Goal: Task Accomplishment & Management: Manage account settings

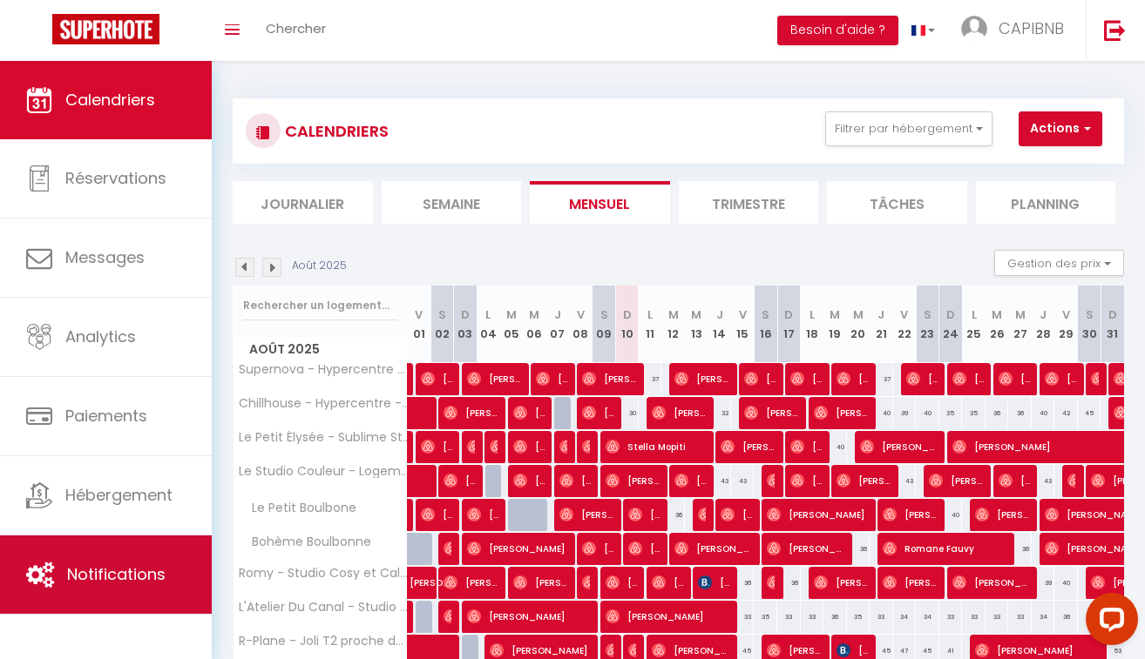
click at [165, 544] on link "Notifications" at bounding box center [106, 575] width 212 height 78
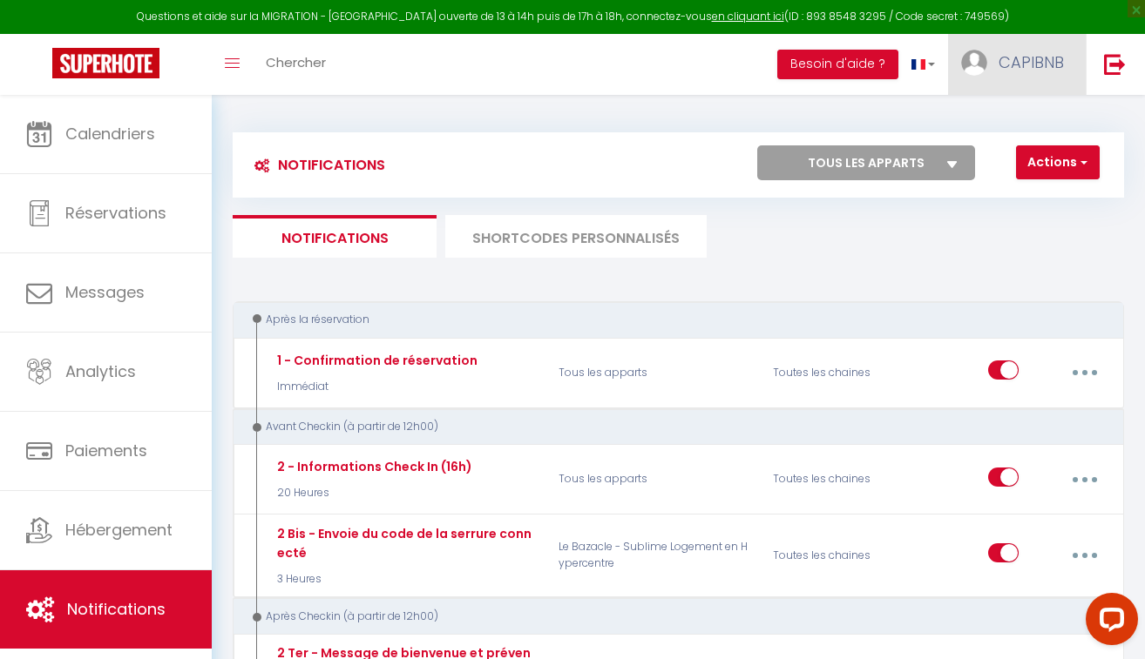
click at [1031, 64] on span "CAPIBNB" at bounding box center [1030, 62] width 65 height 22
click at [983, 163] on link "Équipe" at bounding box center [1015, 153] width 129 height 30
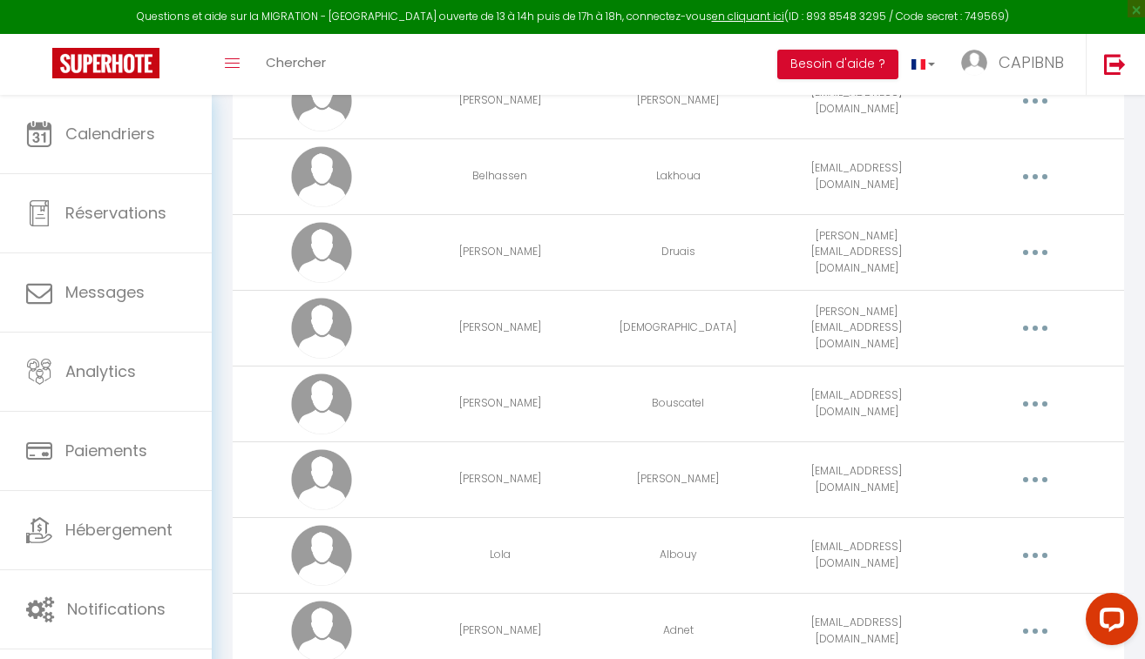
scroll to position [623, 0]
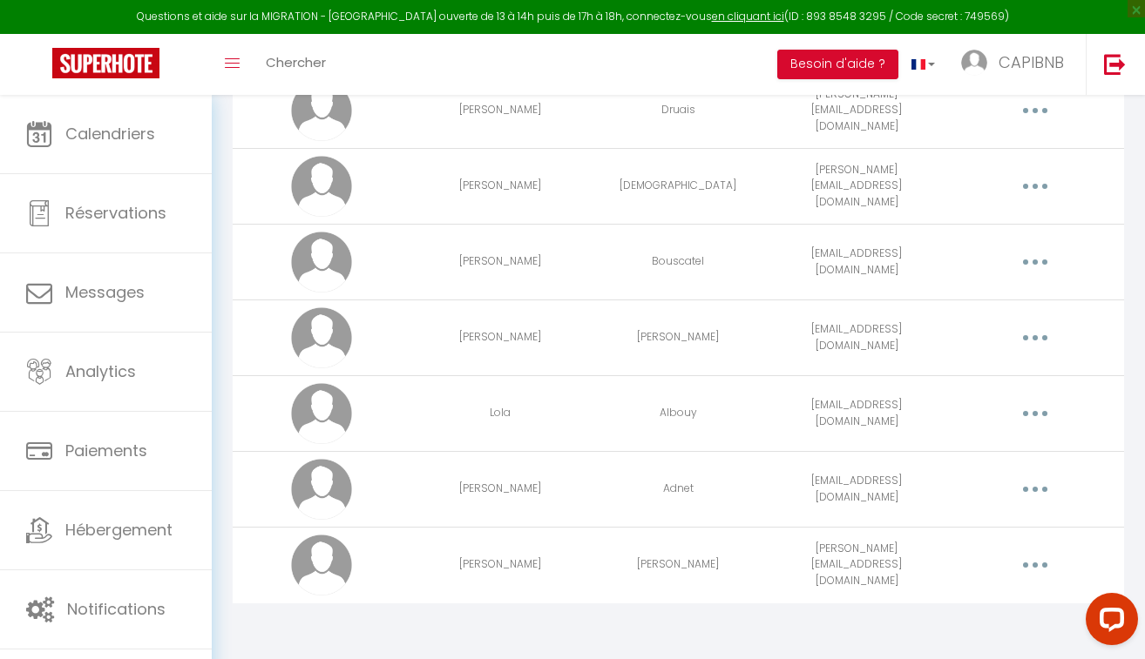
click at [1036, 339] on icon "button" at bounding box center [1034, 337] width 5 height 5
click at [974, 384] on link "Editer" at bounding box center [987, 381] width 129 height 30
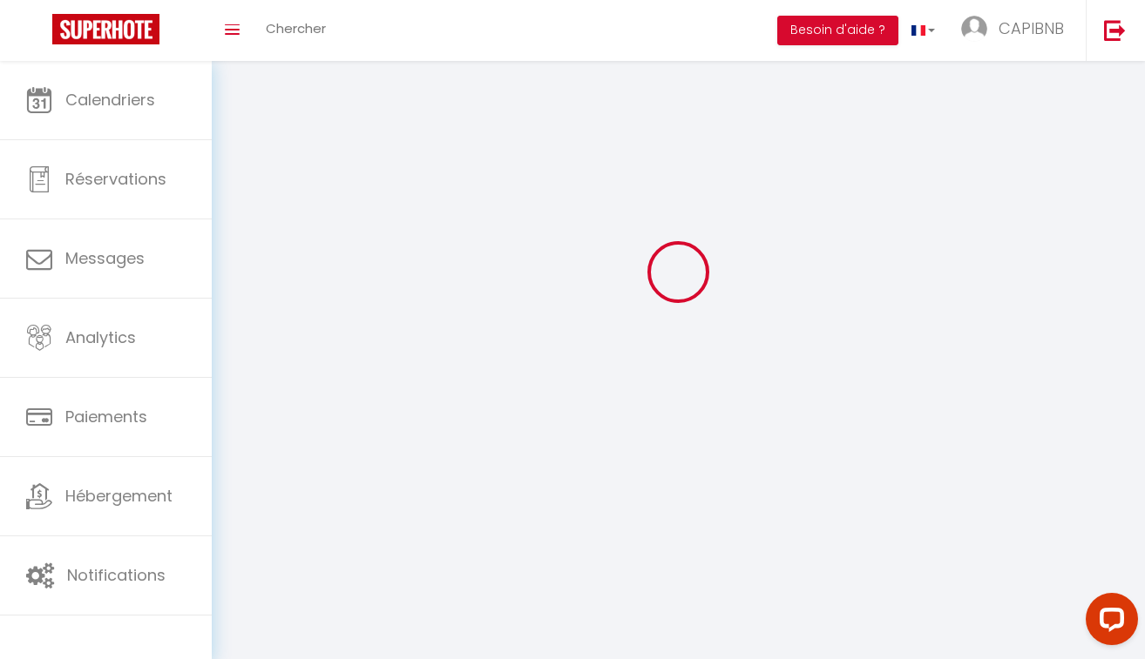
scroll to position [95, 0]
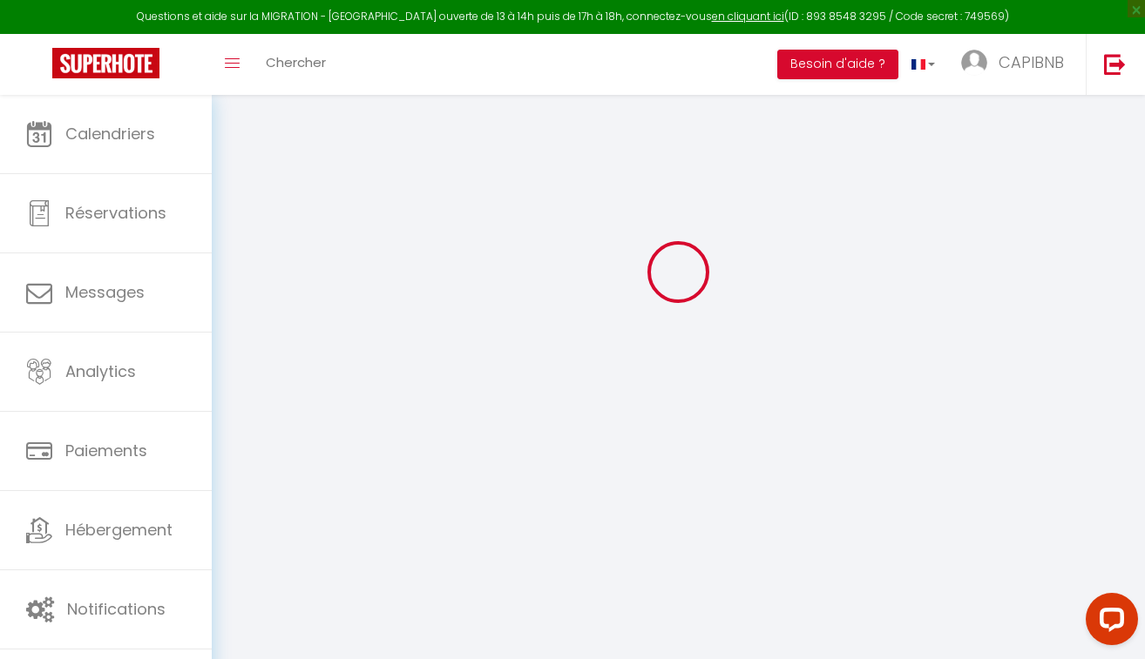
type input "Mickael"
type input "Andriamiakatra"
type input "contact@b-net-services.com"
type textarea "https://app.superhote.com/#/connect/q1vXxQdU4z"
checkbox input "true"
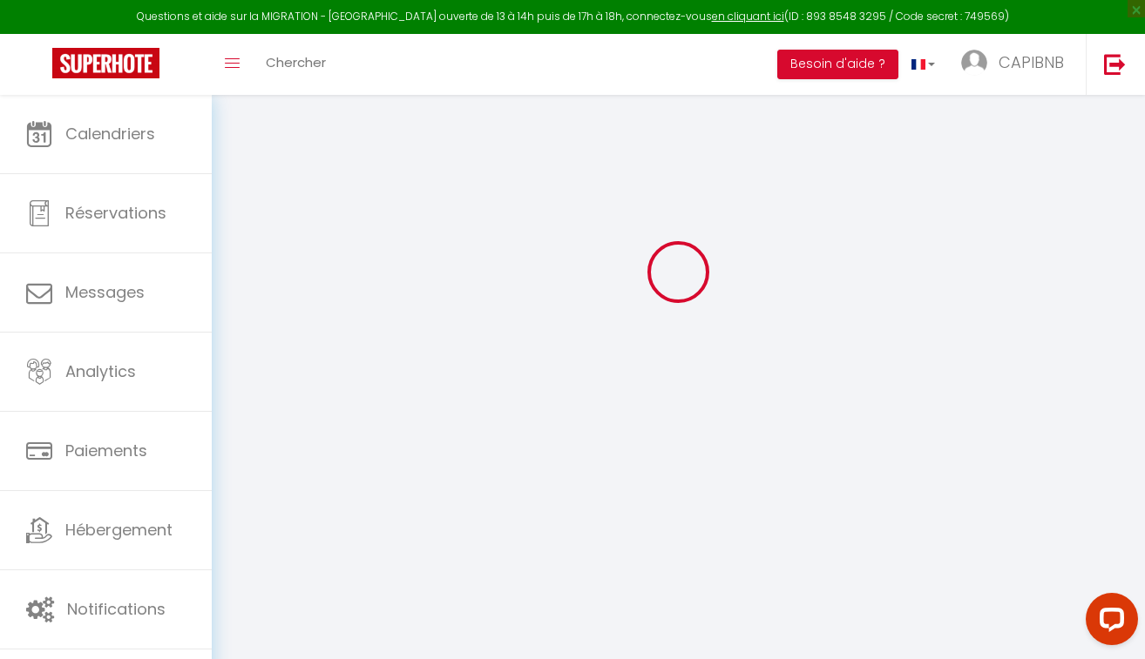
checkbox input "true"
checkbox input "false"
checkbox input "true"
checkbox input "false"
checkbox input "true"
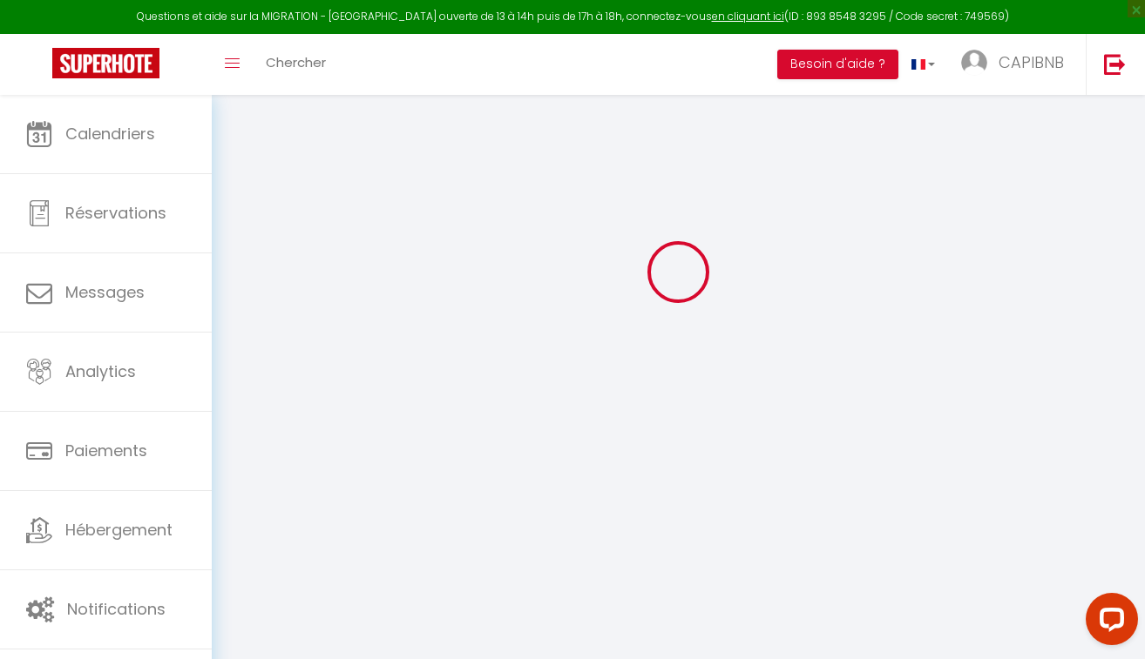
checkbox input "false"
checkbox input "true"
checkbox input "false"
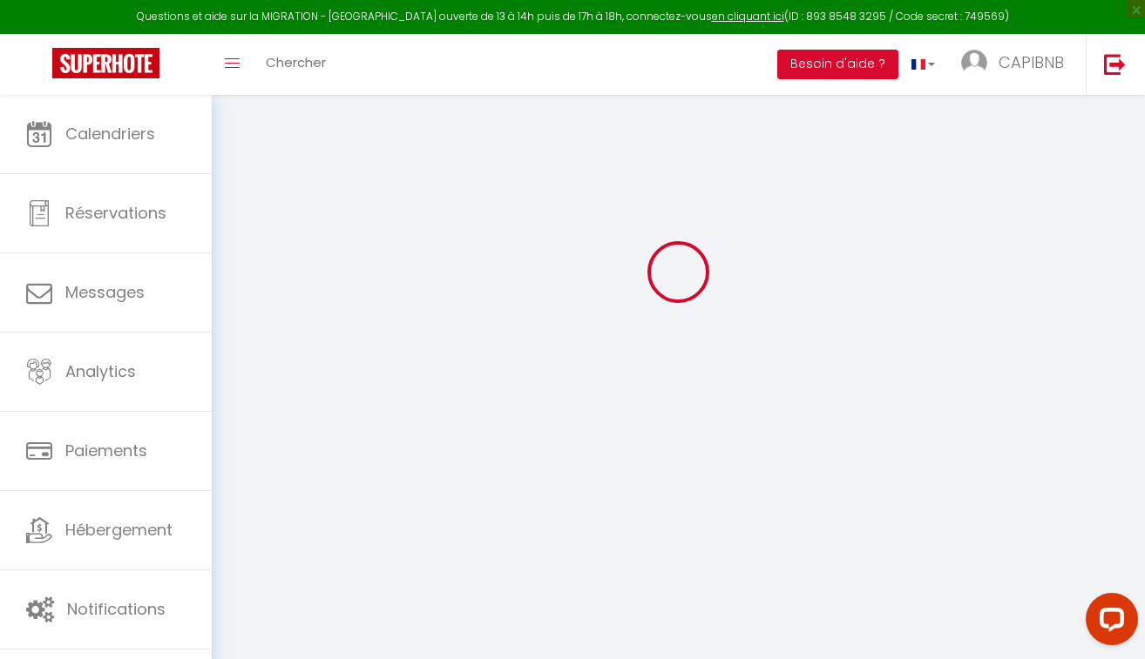
checkbox input "false"
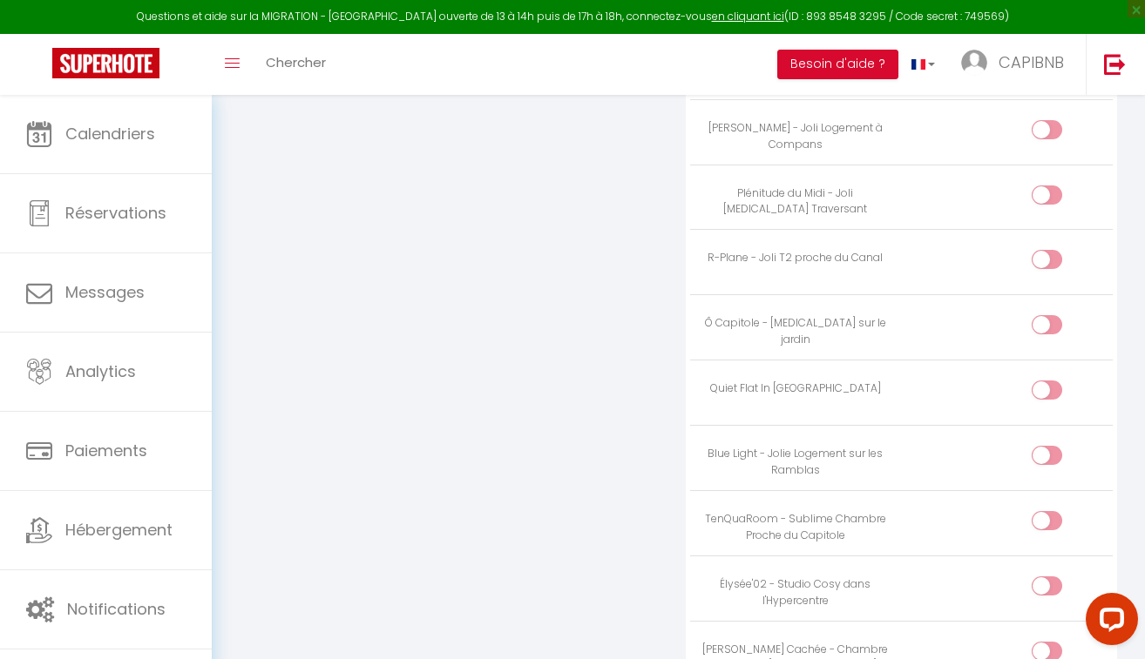
scroll to position [1904, 0]
click at [1047, 249] on input "checkbox" at bounding box center [1061, 262] width 30 height 26
checkbox input "true"
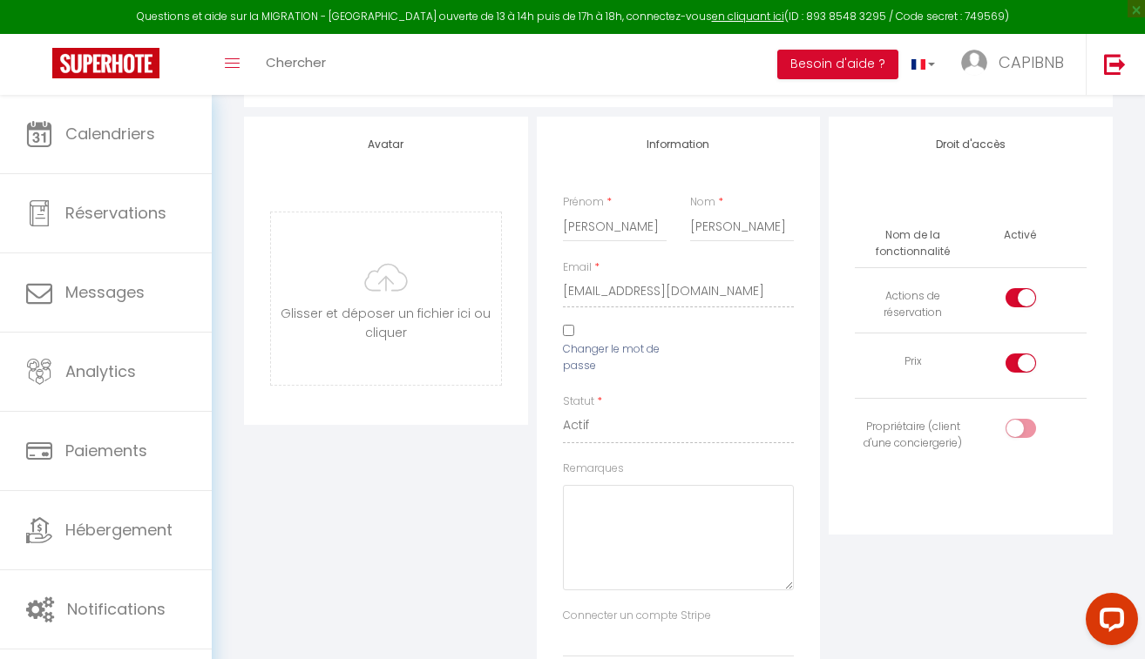
scroll to position [0, 0]
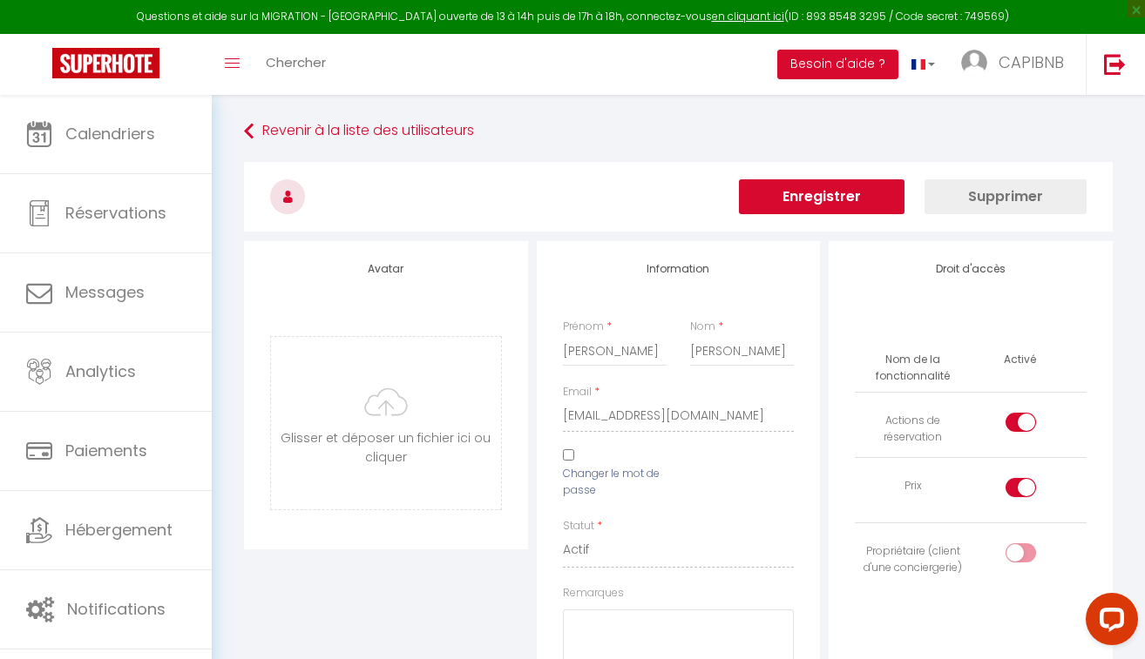
click at [841, 187] on button "Enregistrer" at bounding box center [821, 196] width 165 height 35
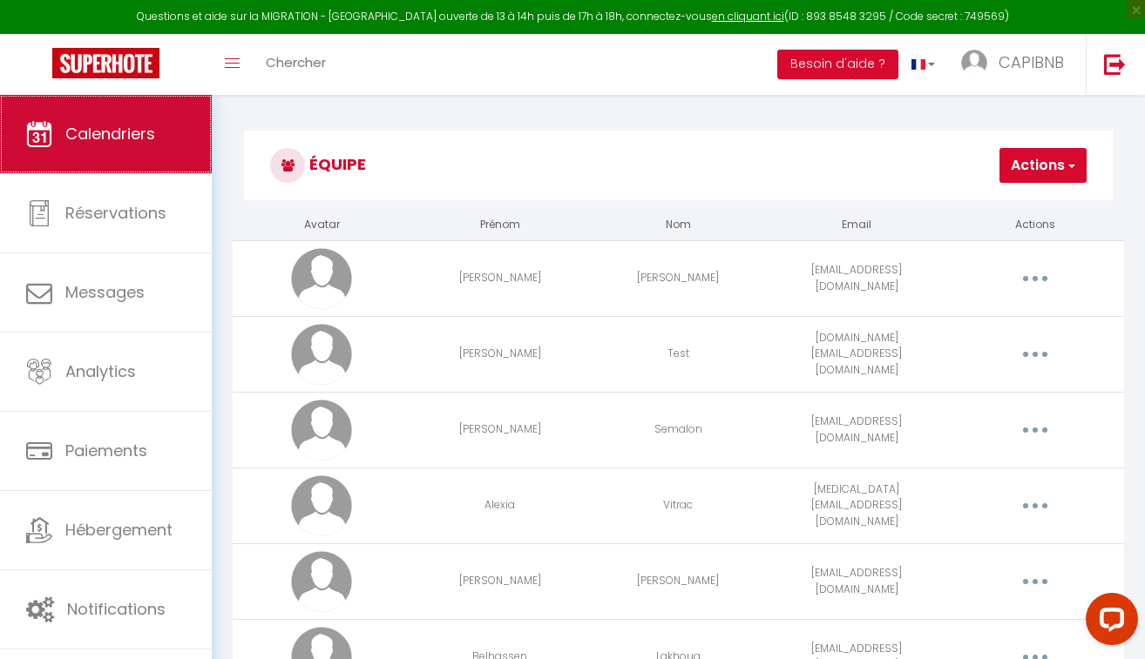
click at [111, 143] on span "Calendriers" at bounding box center [110, 134] width 90 height 22
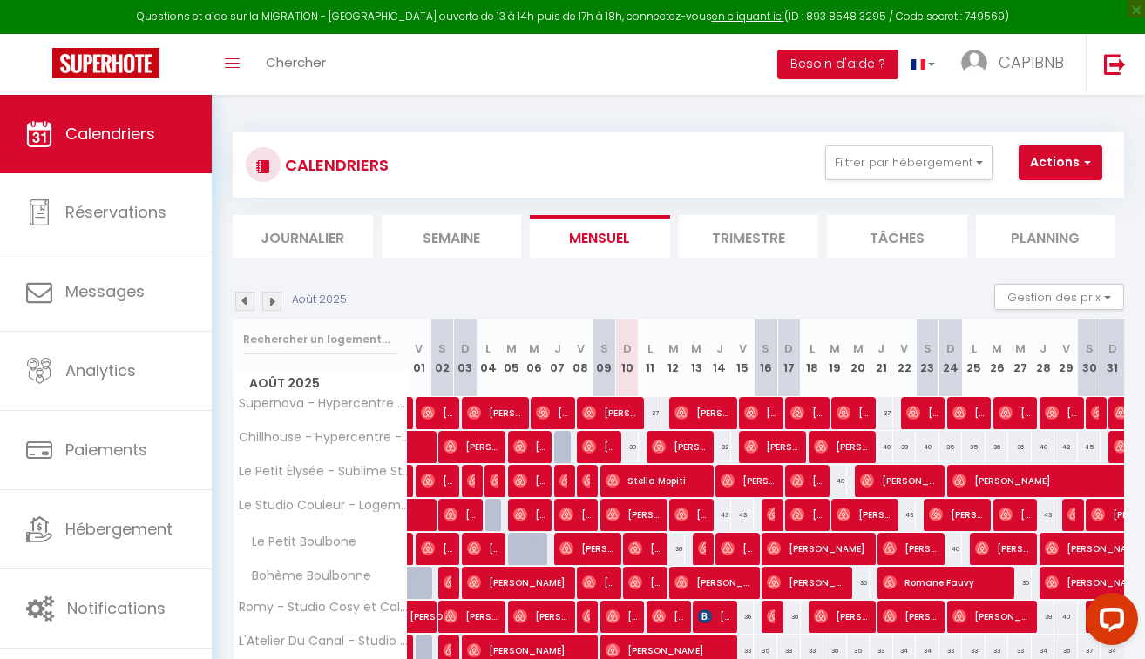
scroll to position [175, 0]
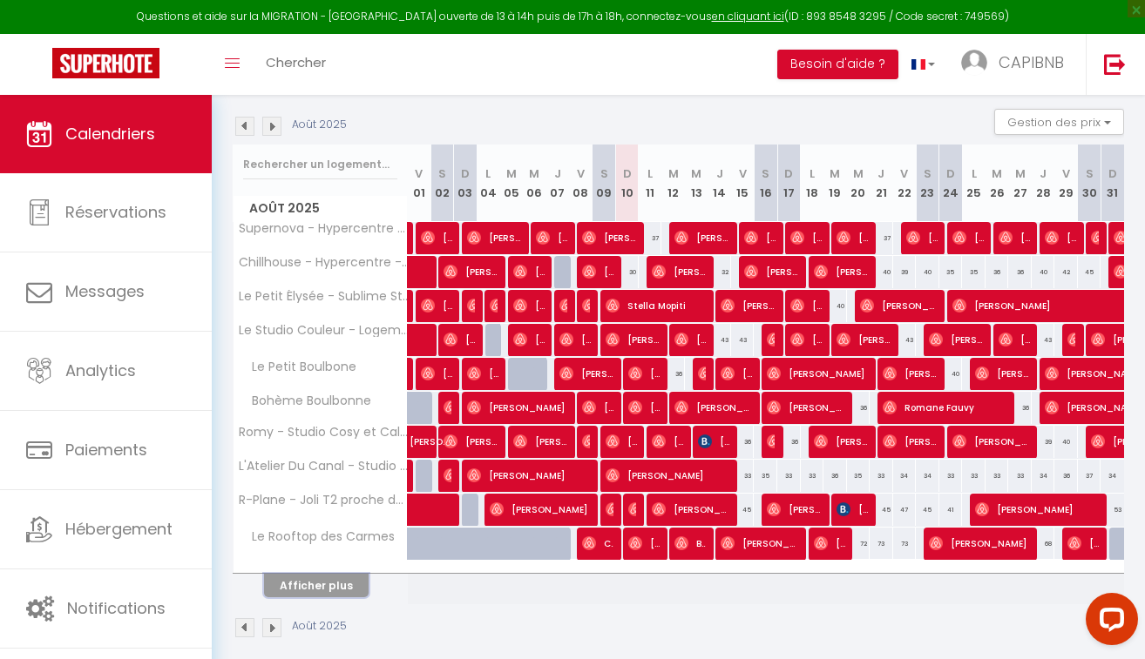
click at [338, 584] on button "Afficher plus" at bounding box center [316, 586] width 105 height 24
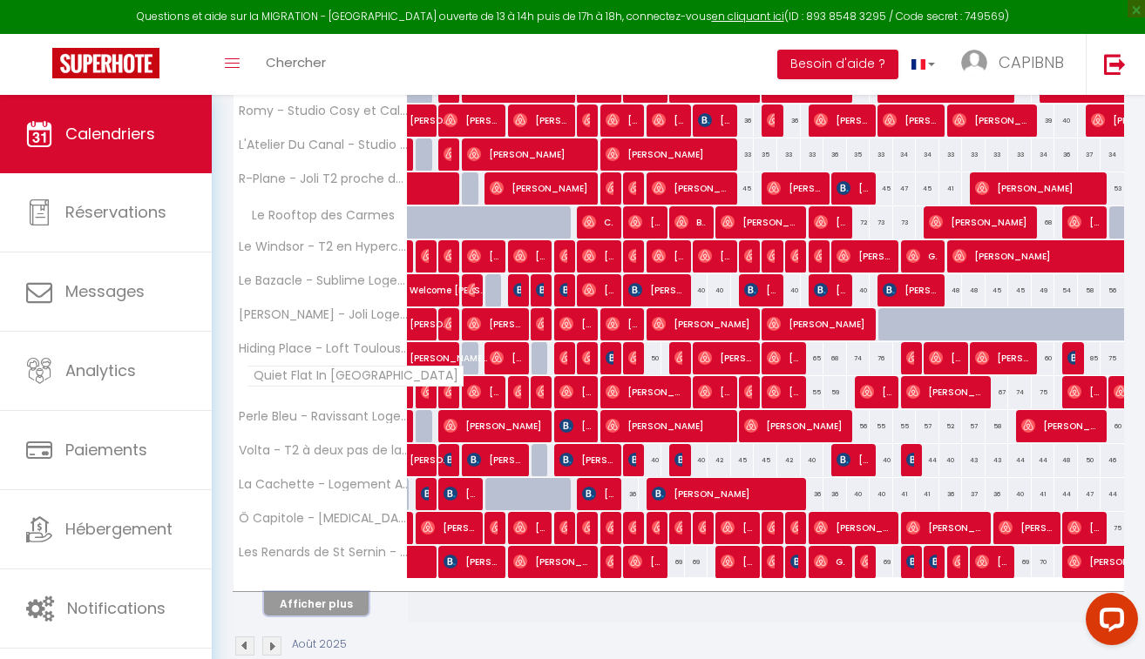
scroll to position [498, 0]
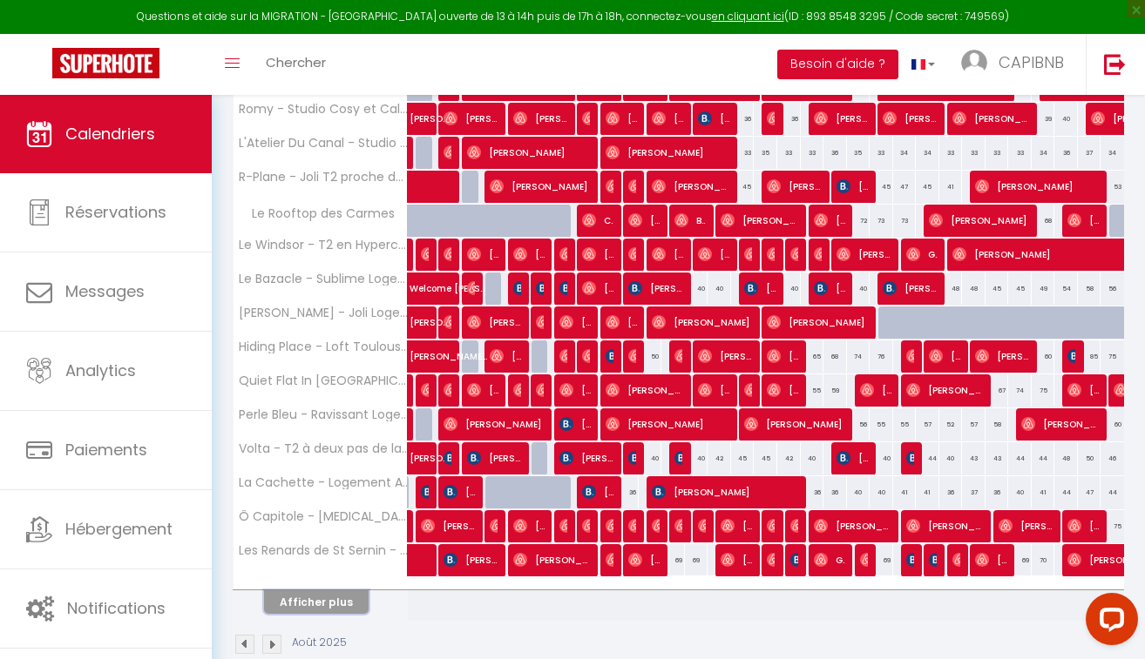
click at [333, 603] on button "Afficher plus" at bounding box center [316, 603] width 105 height 24
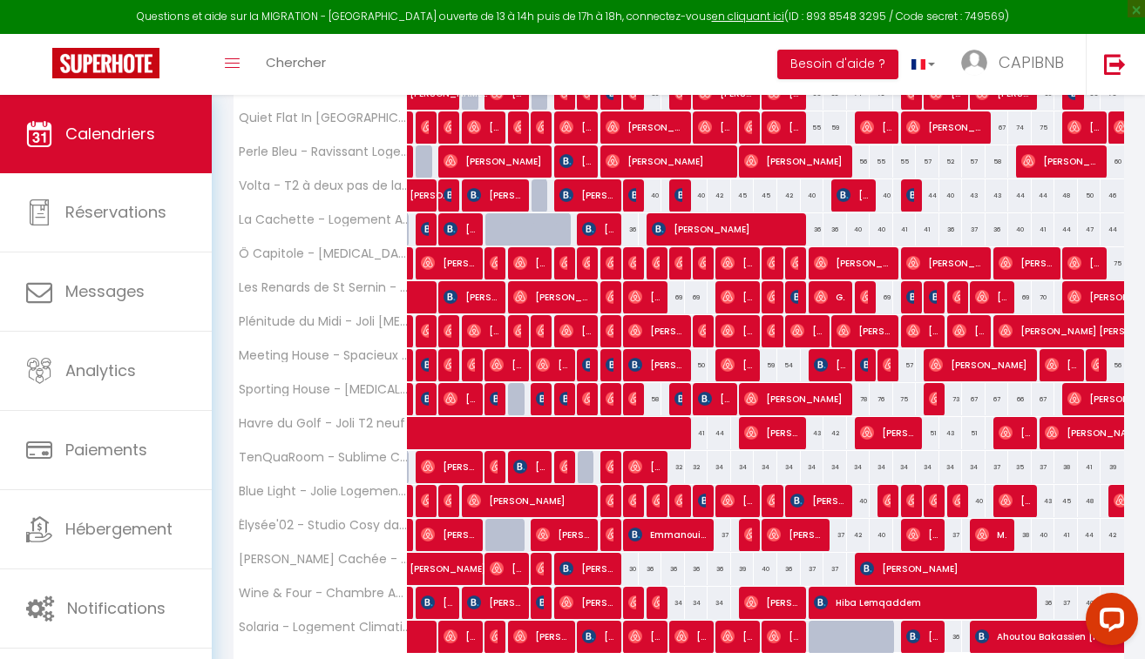
scroll to position [871, 0]
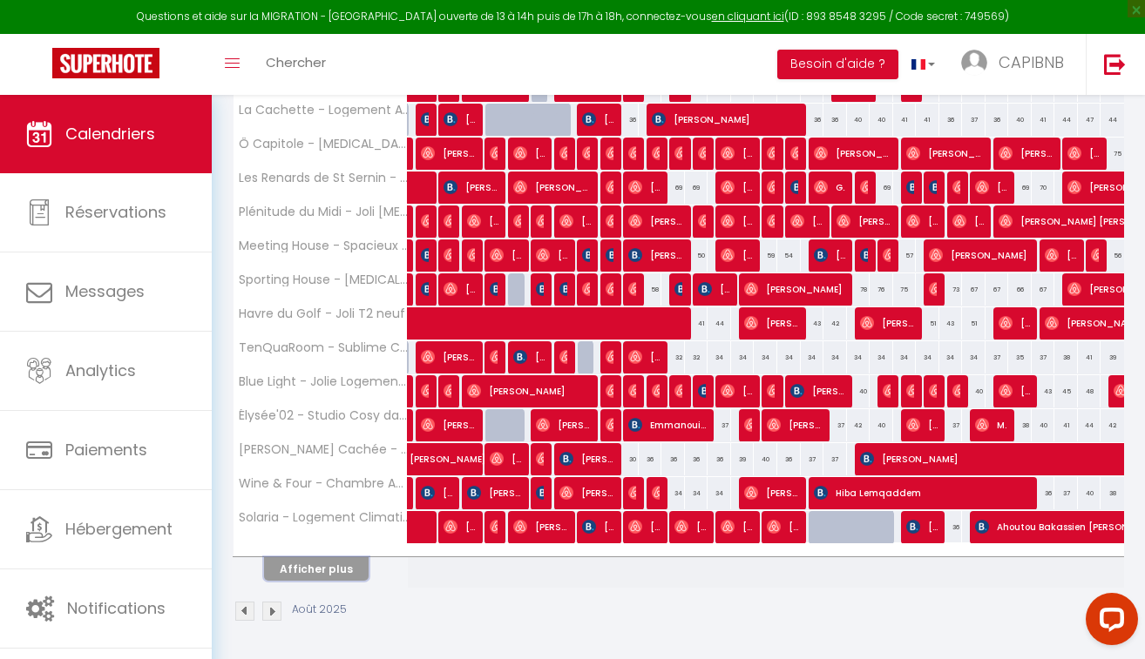
click at [346, 569] on button "Afficher plus" at bounding box center [316, 569] width 105 height 24
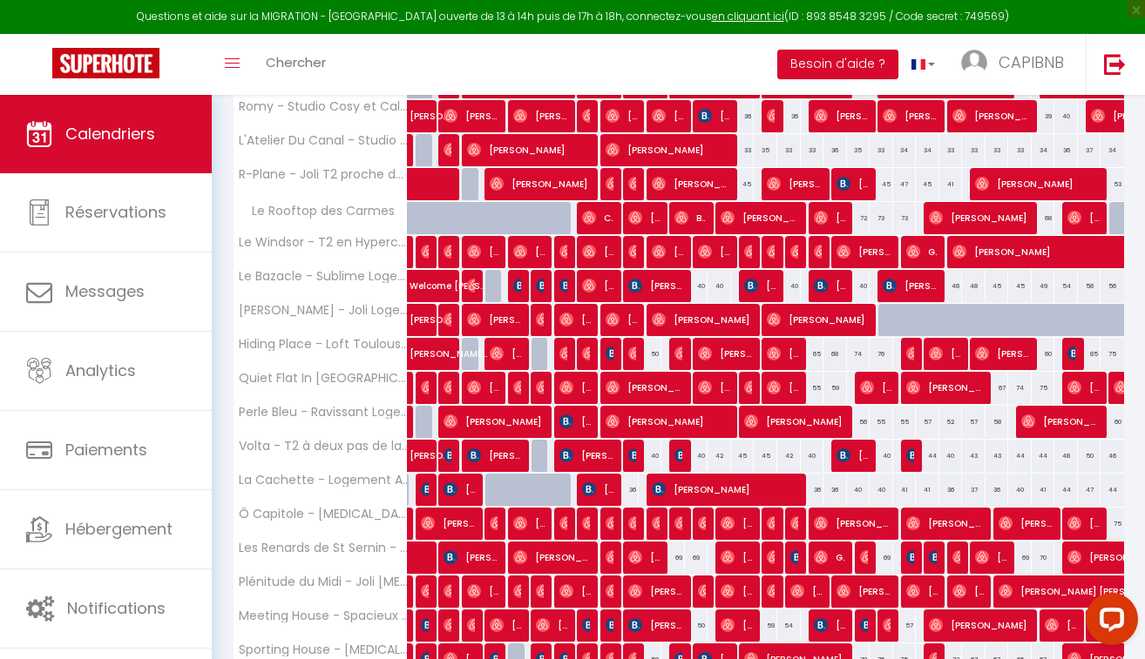
scroll to position [496, 0]
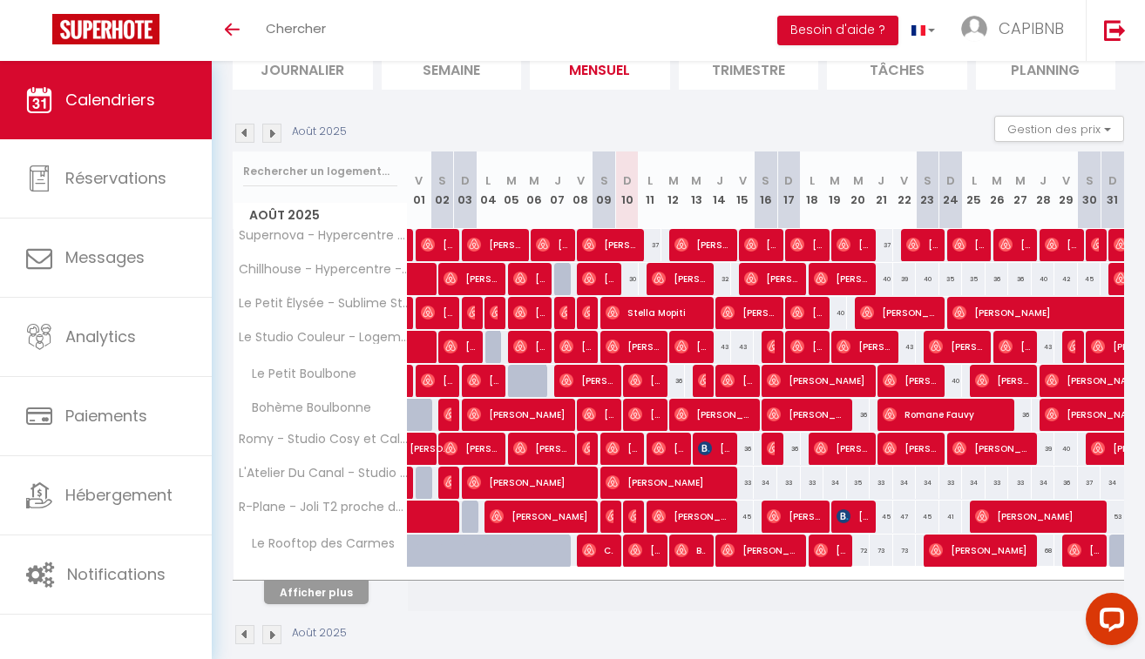
scroll to position [158, 0]
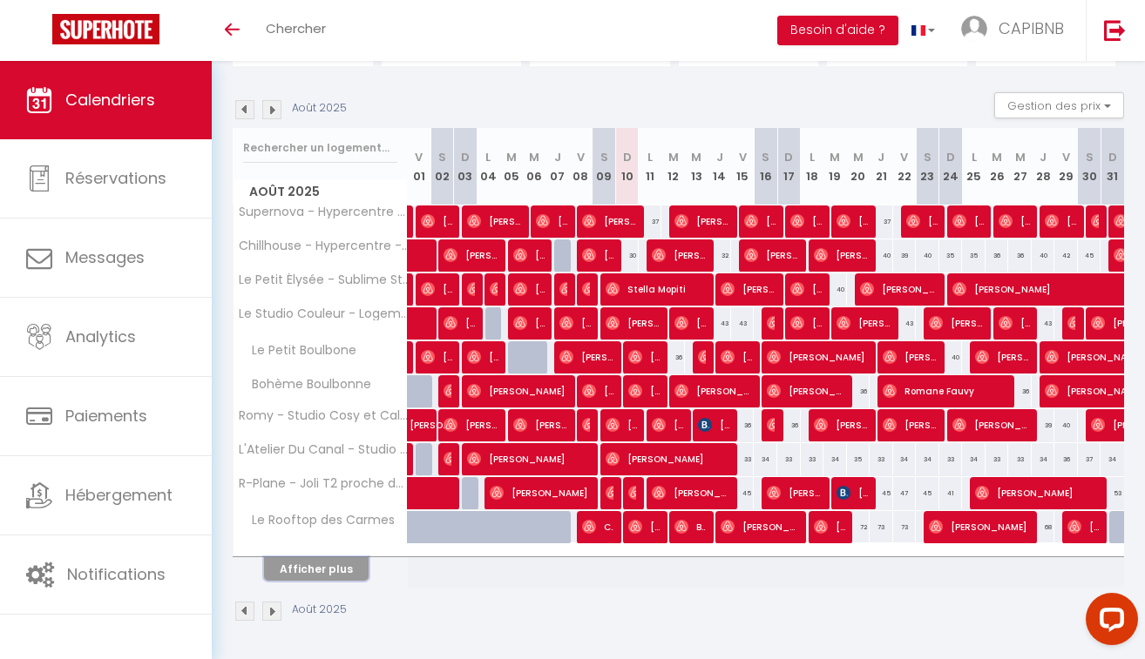
click at [333, 574] on button "Afficher plus" at bounding box center [316, 569] width 105 height 24
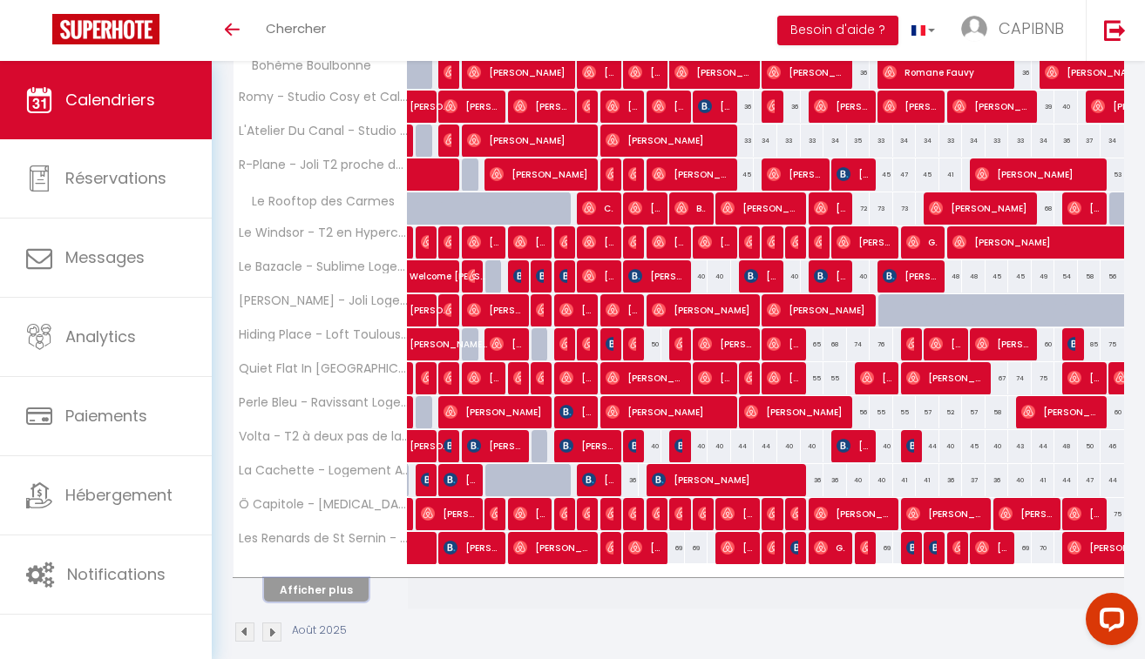
scroll to position [482, 0]
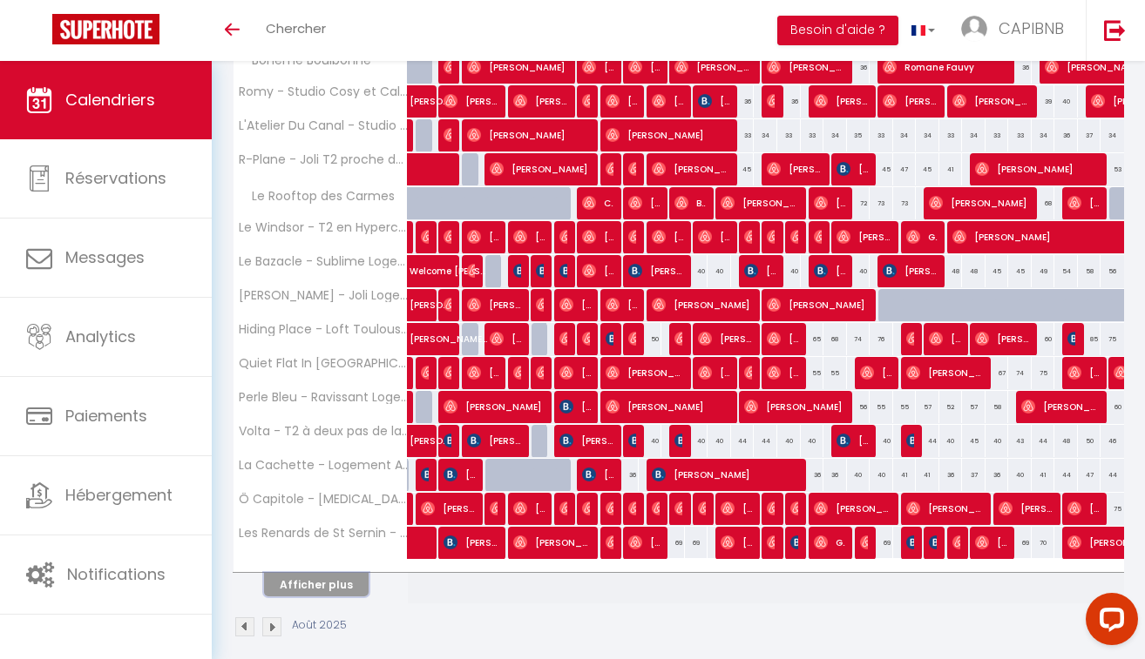
click at [346, 584] on button "Afficher plus" at bounding box center [316, 585] width 105 height 24
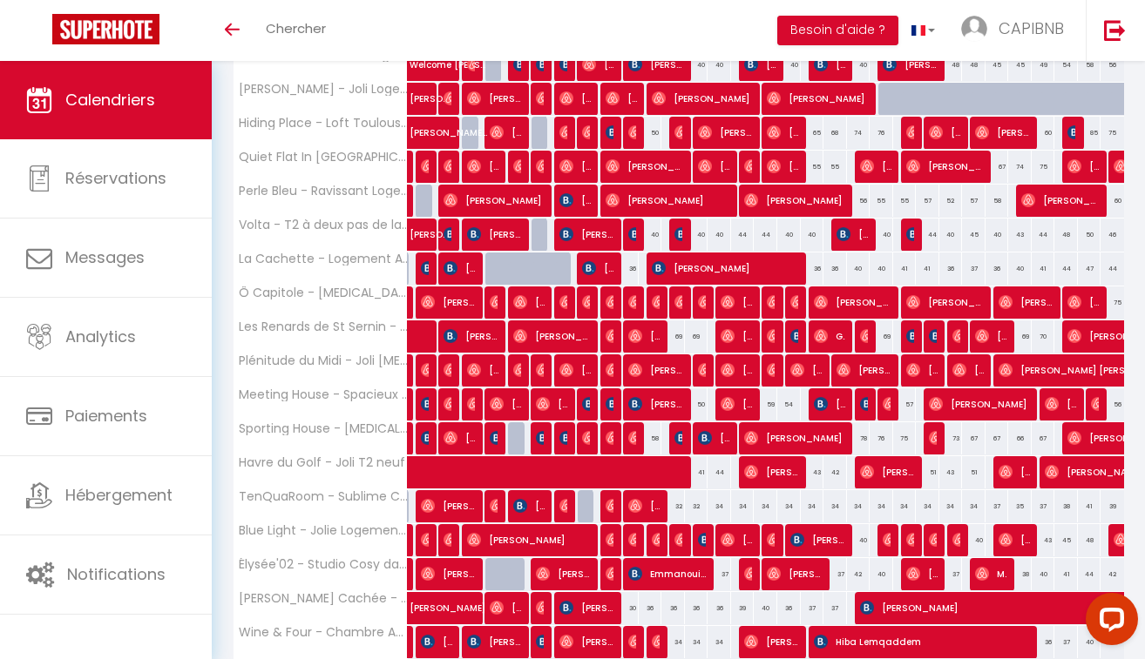
scroll to position [719, 0]
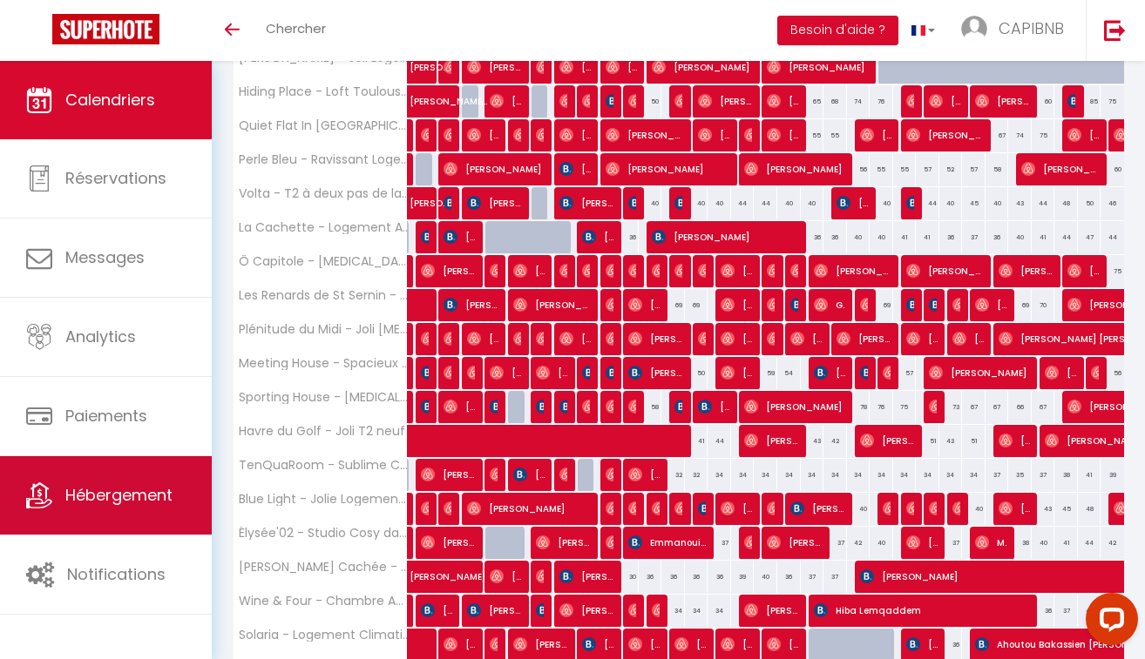
click at [167, 519] on link "Hébergement" at bounding box center [106, 495] width 212 height 78
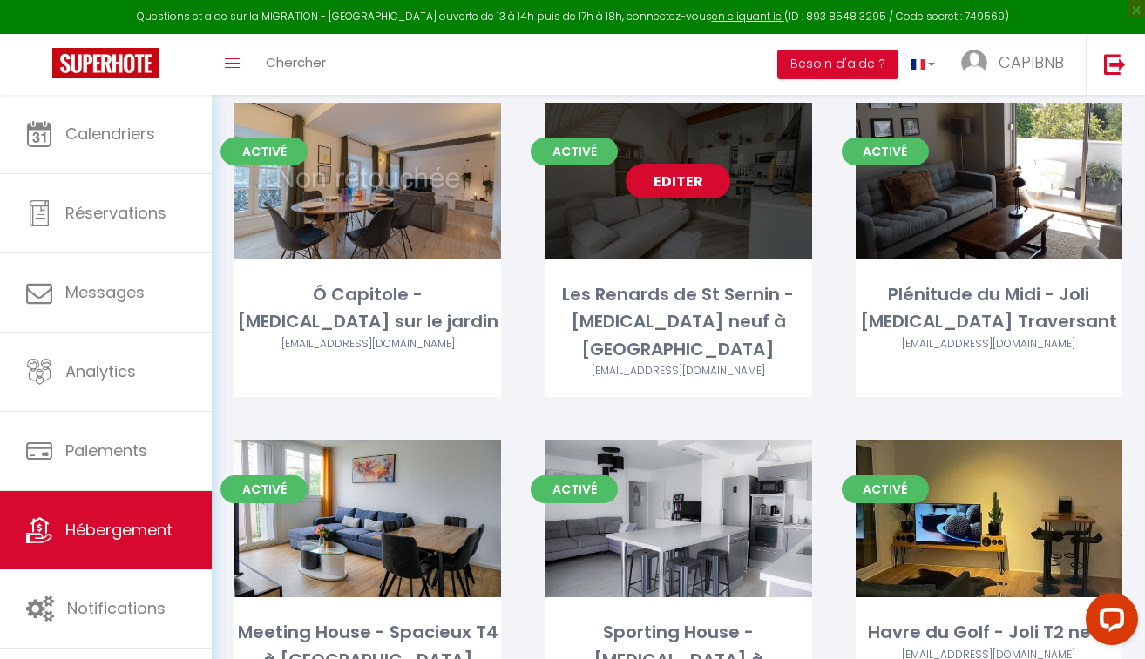
scroll to position [1989, 0]
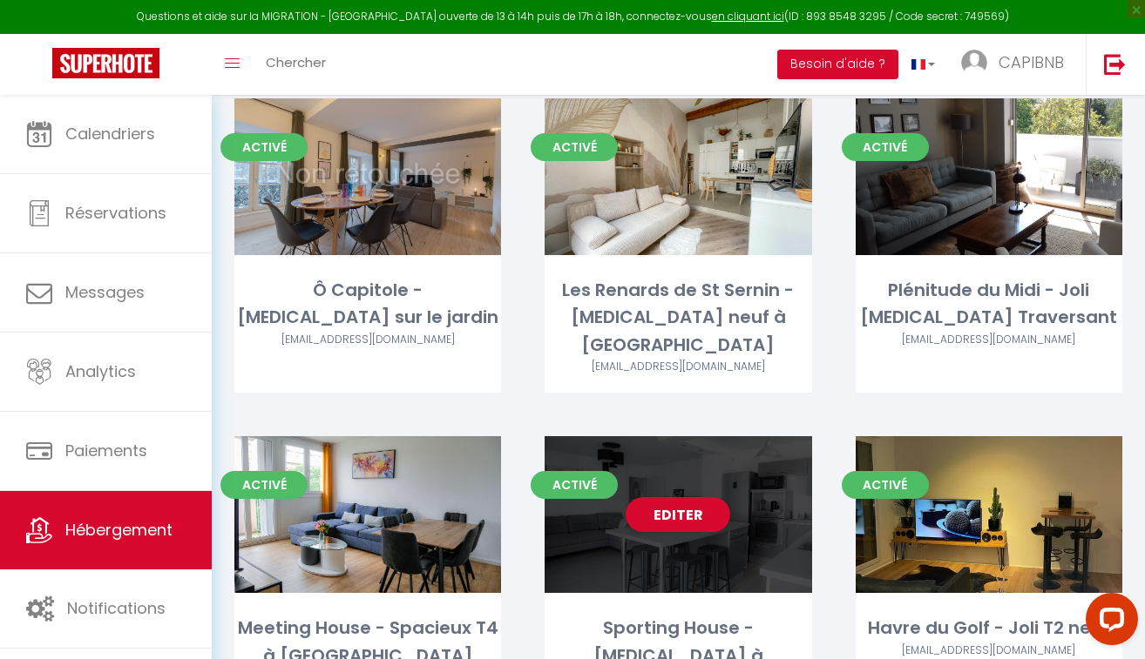
click at [685, 510] on div "Editer" at bounding box center [677, 514] width 267 height 157
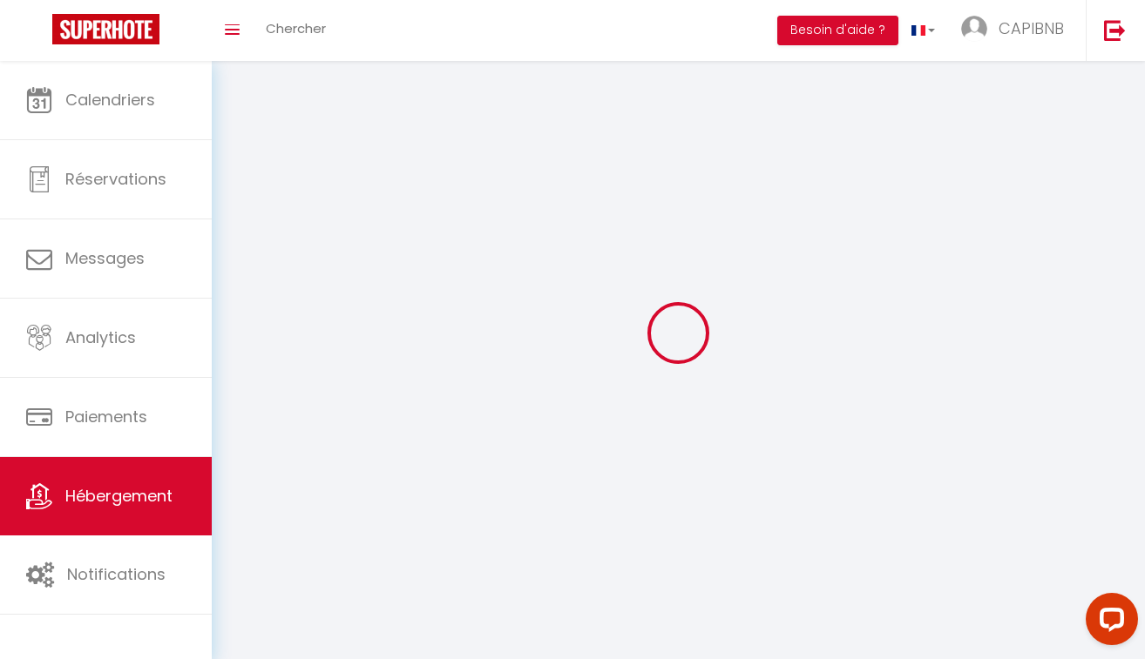
select select "28"
select select
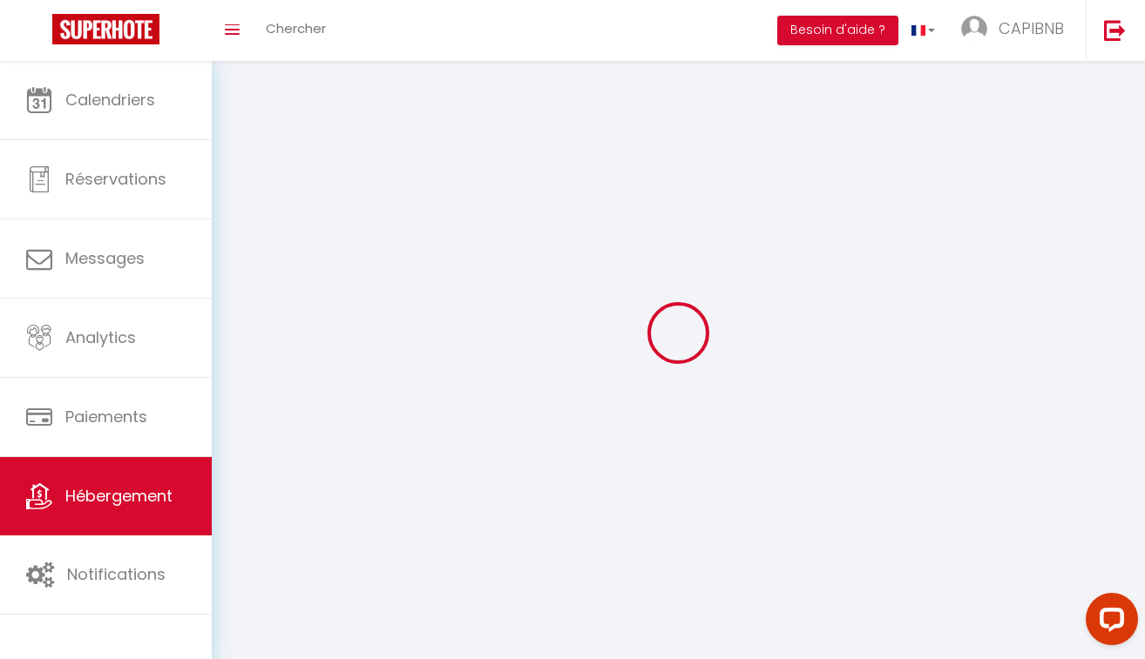
select select
checkbox input "false"
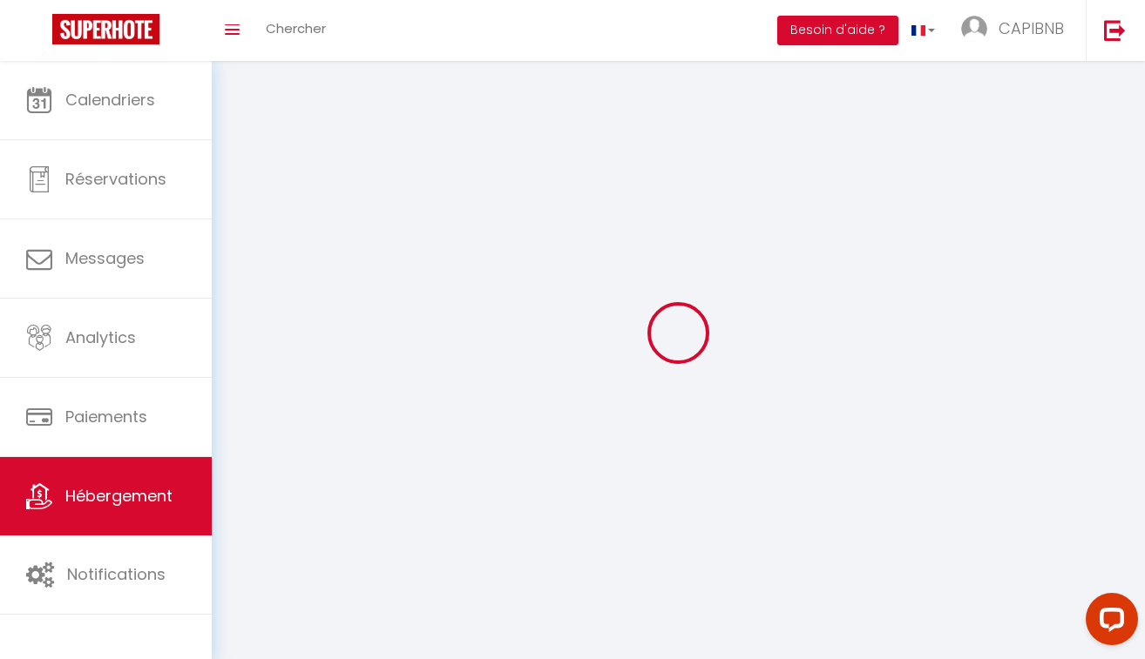
checkbox input "false"
select select
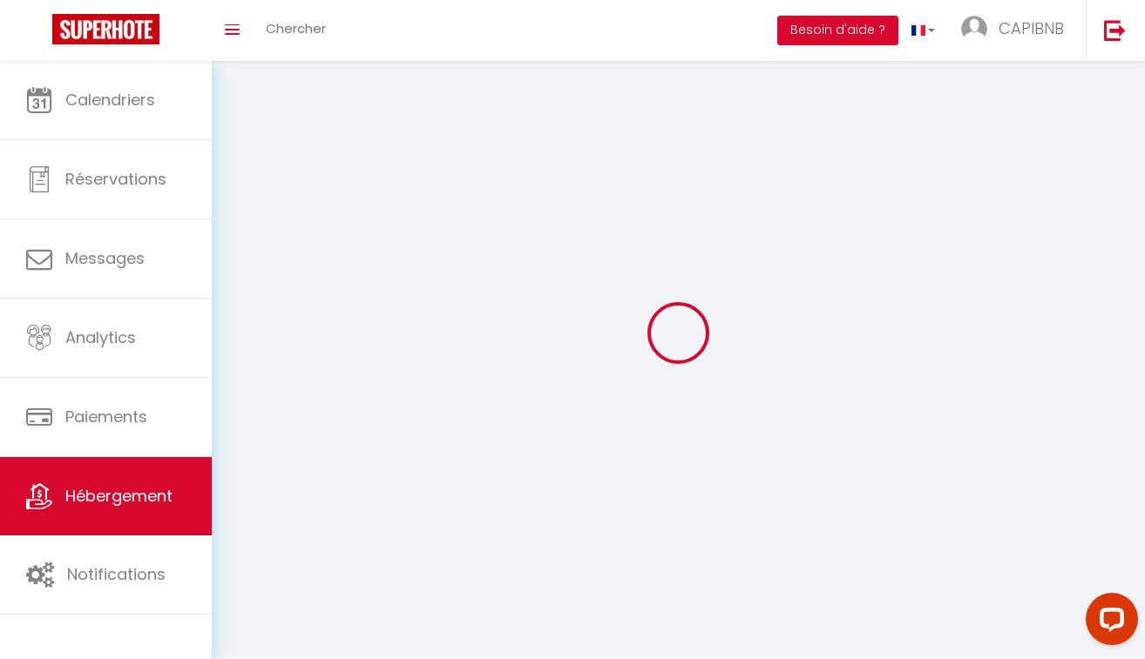
select select
checkbox input "false"
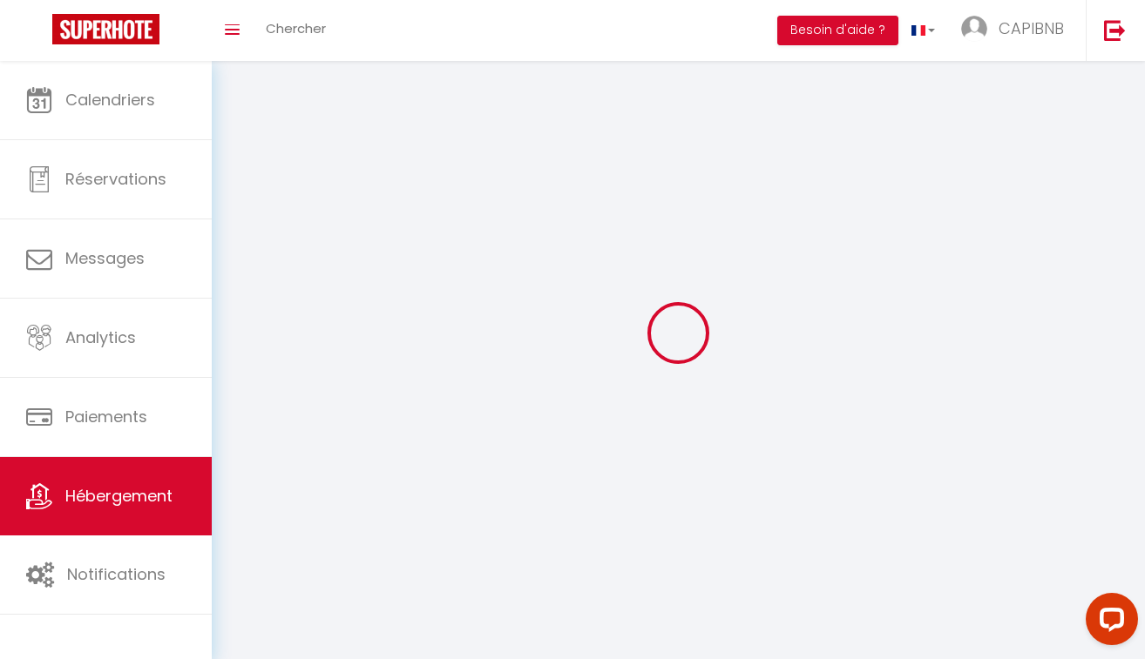
checkbox input "false"
select select
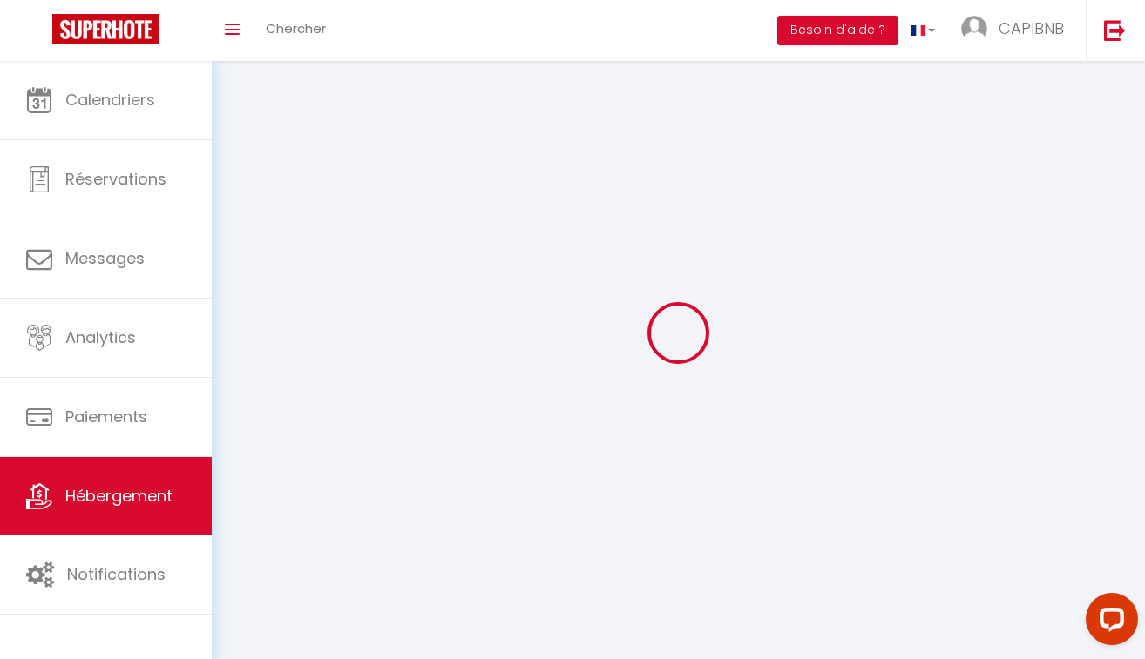
select select
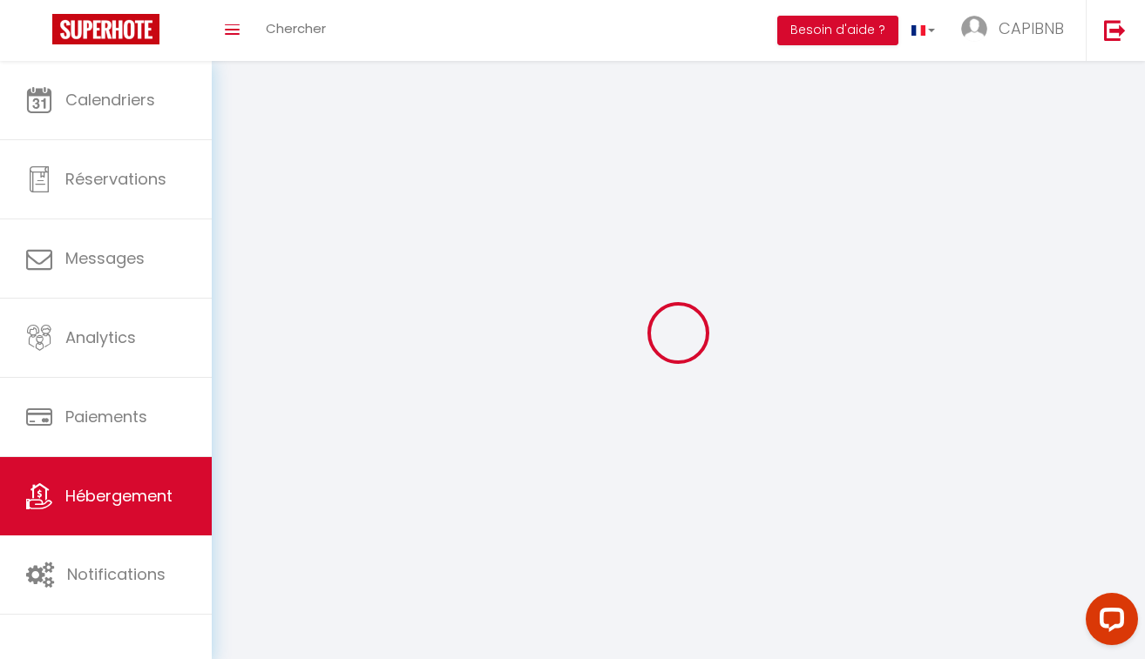
select select
checkbox input "false"
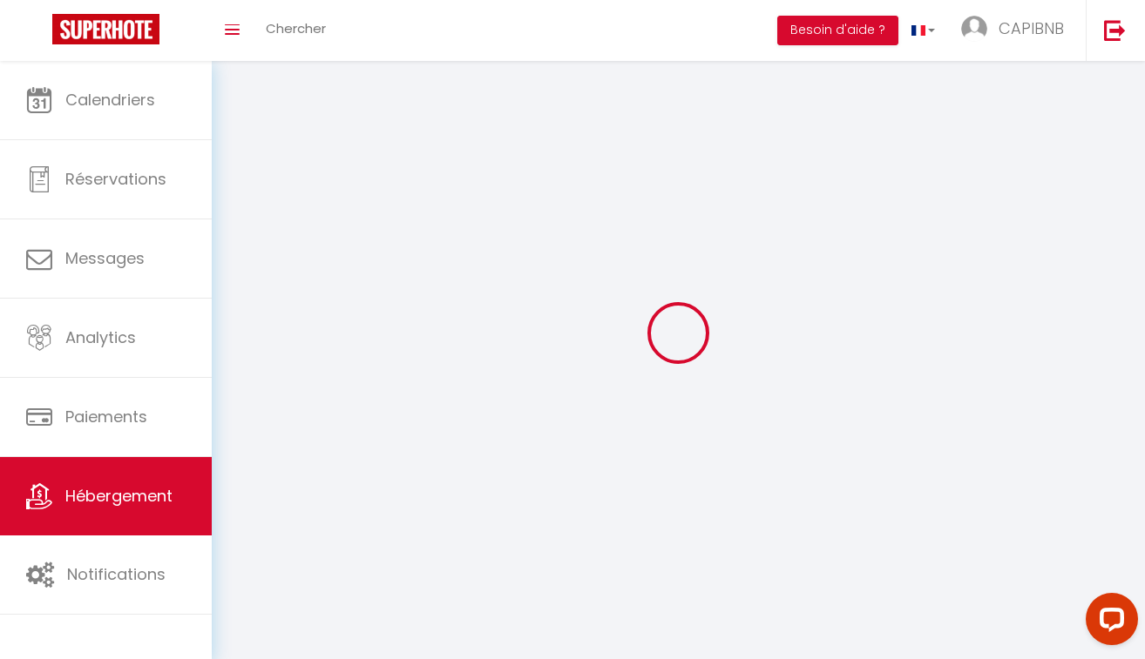
select select
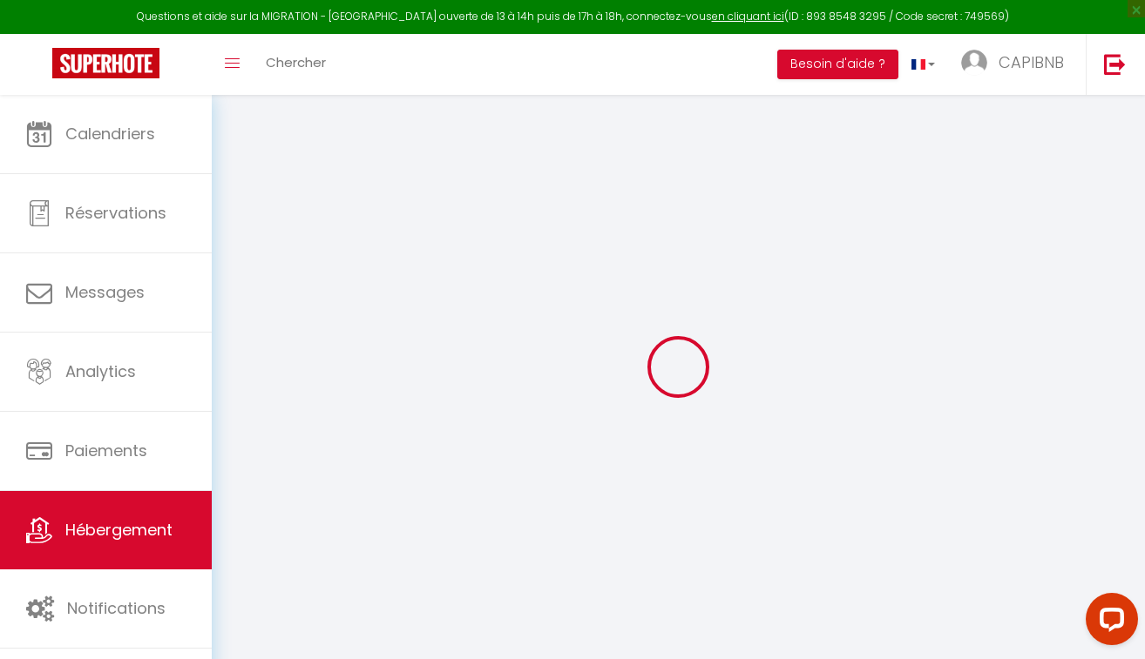
select select
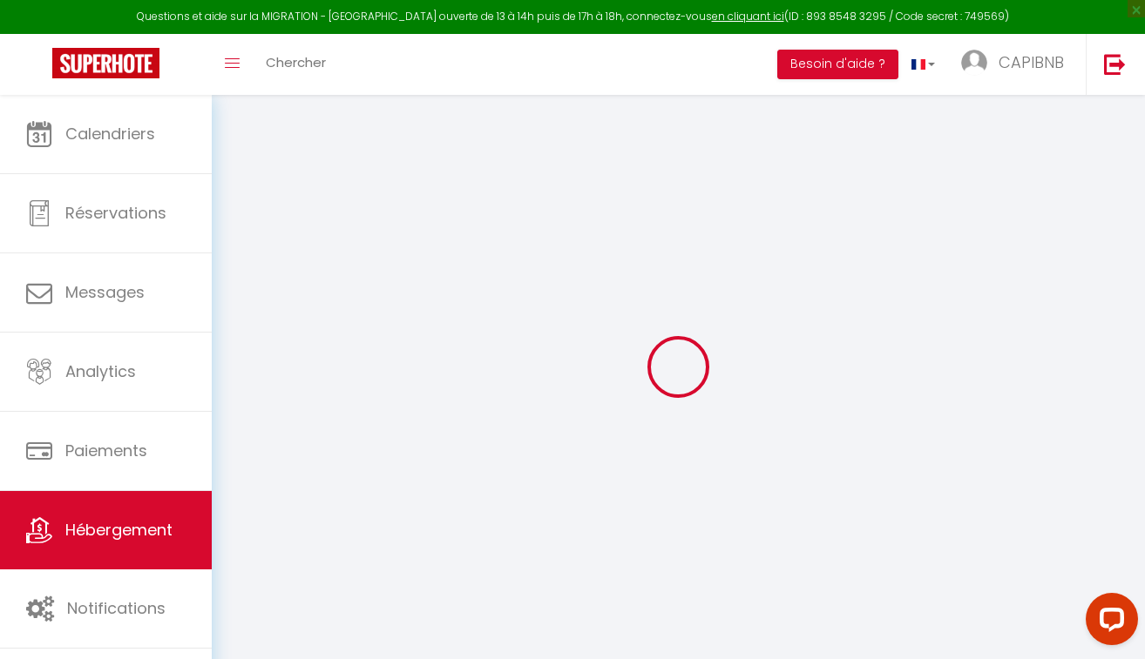
select select
checkbox input "false"
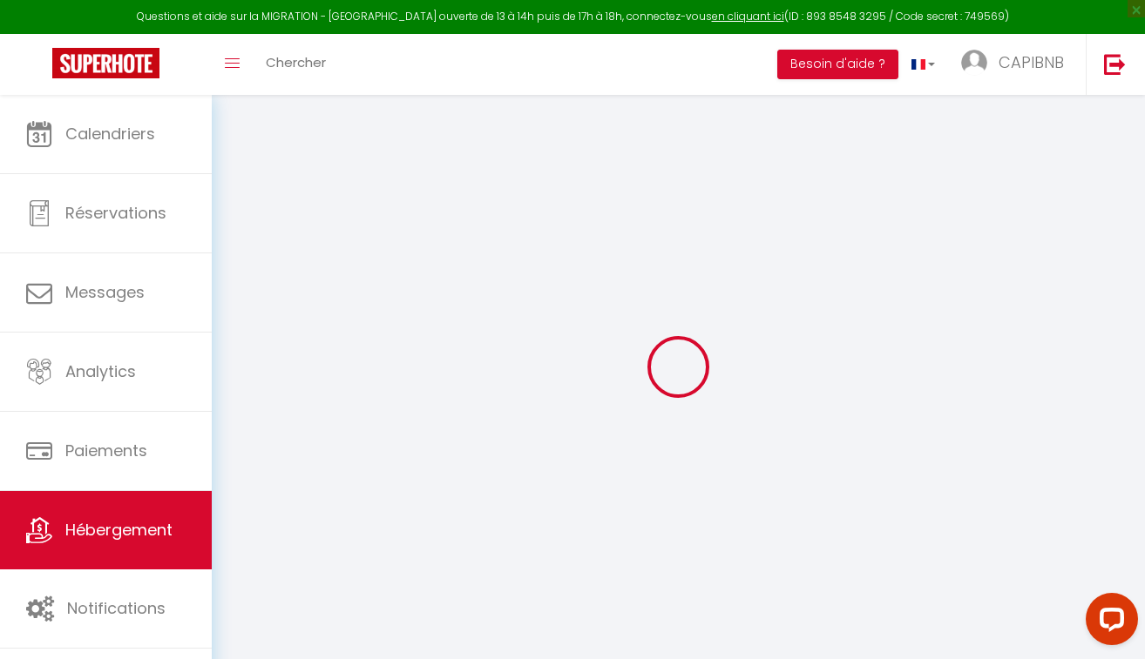
select select
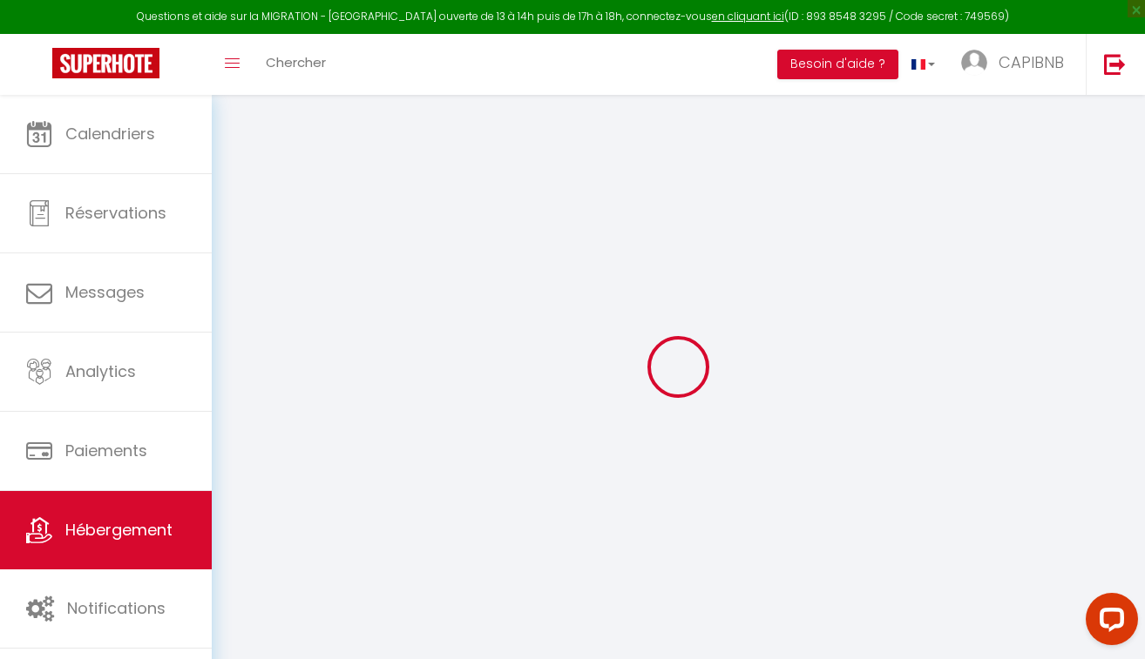
select select
checkbox input "false"
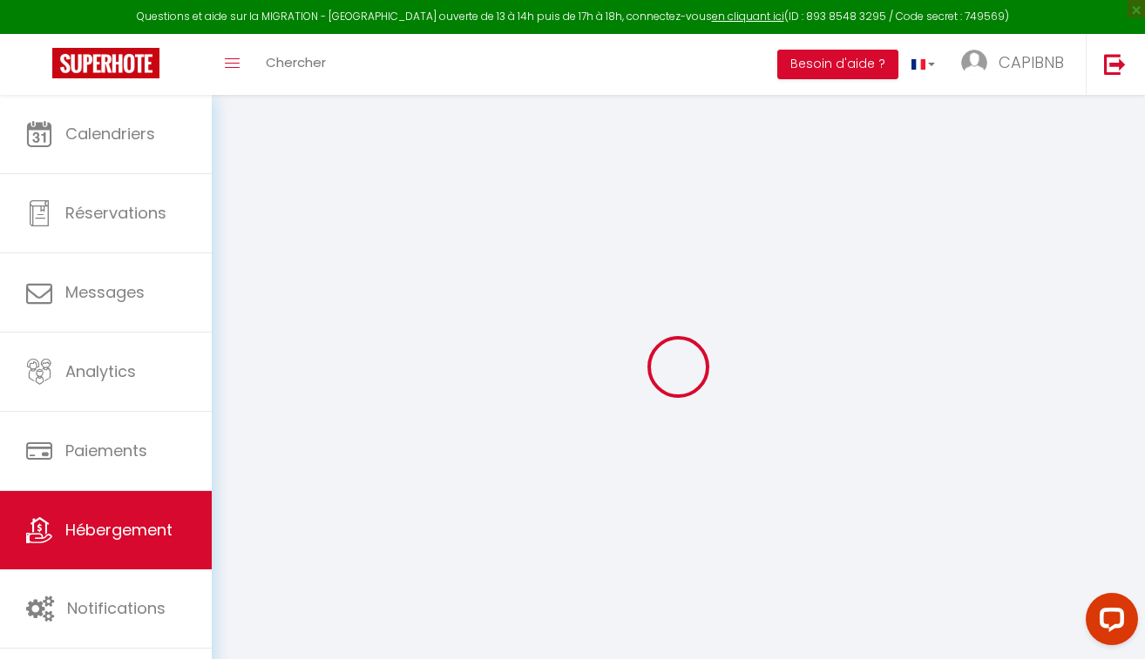
checkbox input "false"
select select
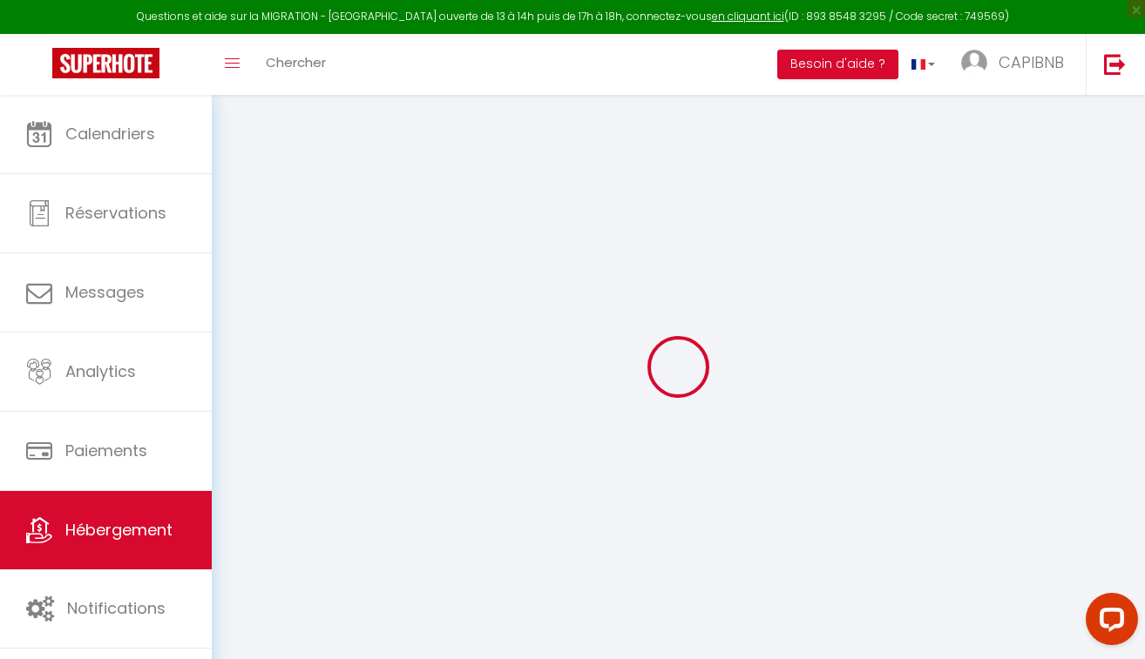
select select
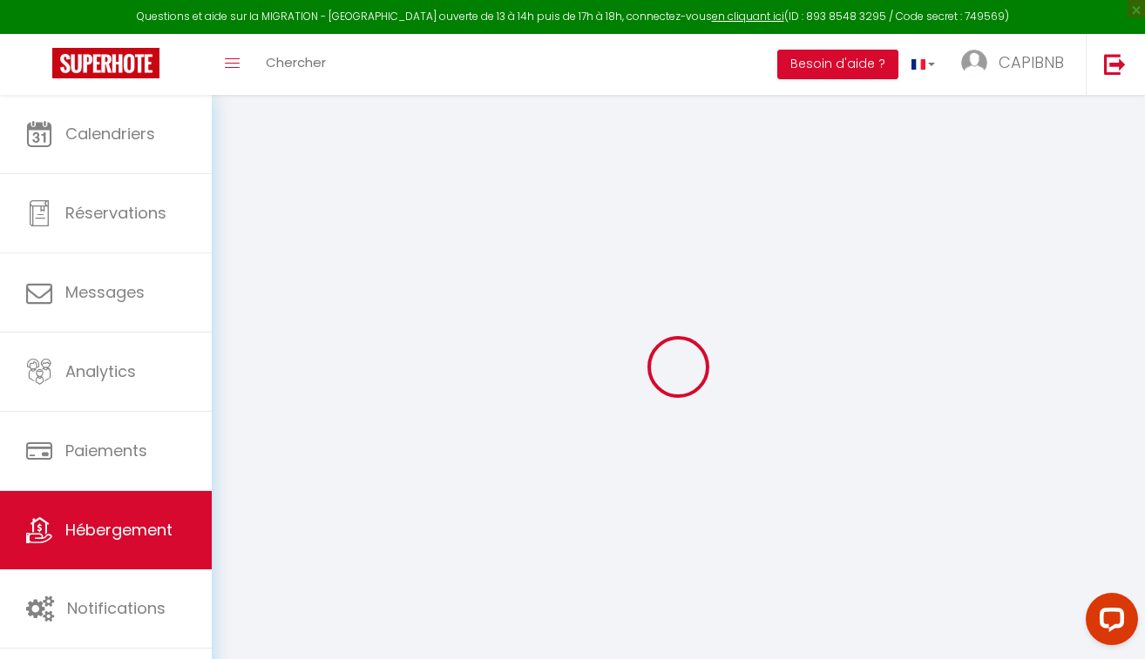
checkbox input "false"
select select
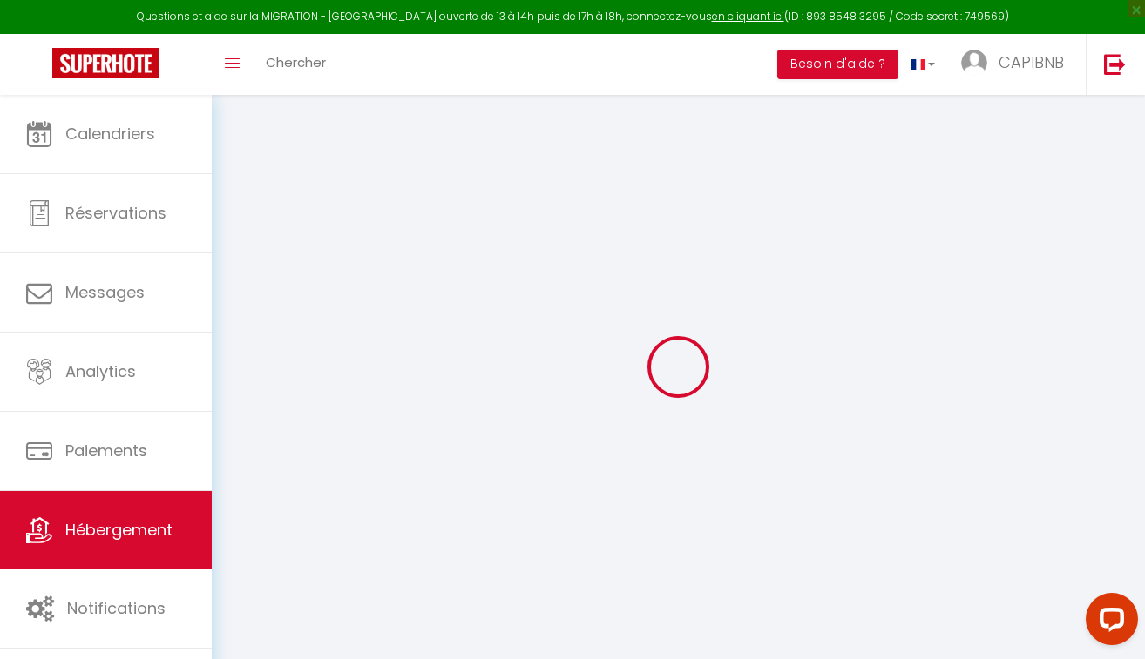
select select
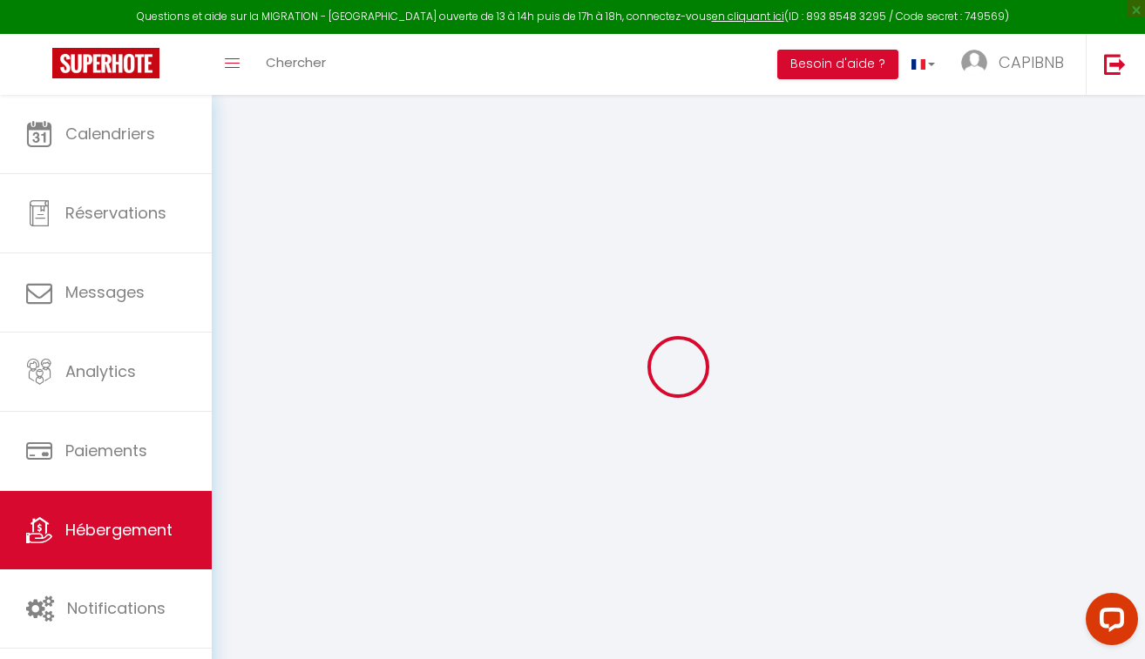
select select
checkbox input "false"
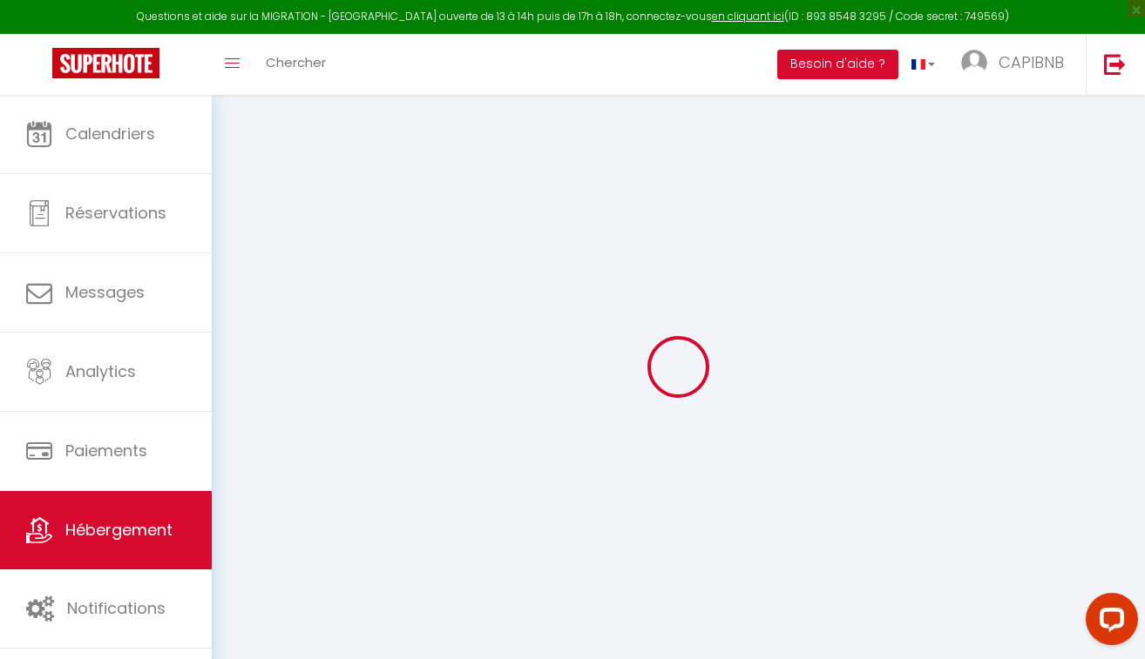
checkbox input "false"
select select
type input "Sporting House - [MEDICAL_DATA] à [GEOGRAPHIC_DATA]"
type input "[PERSON_NAME]"
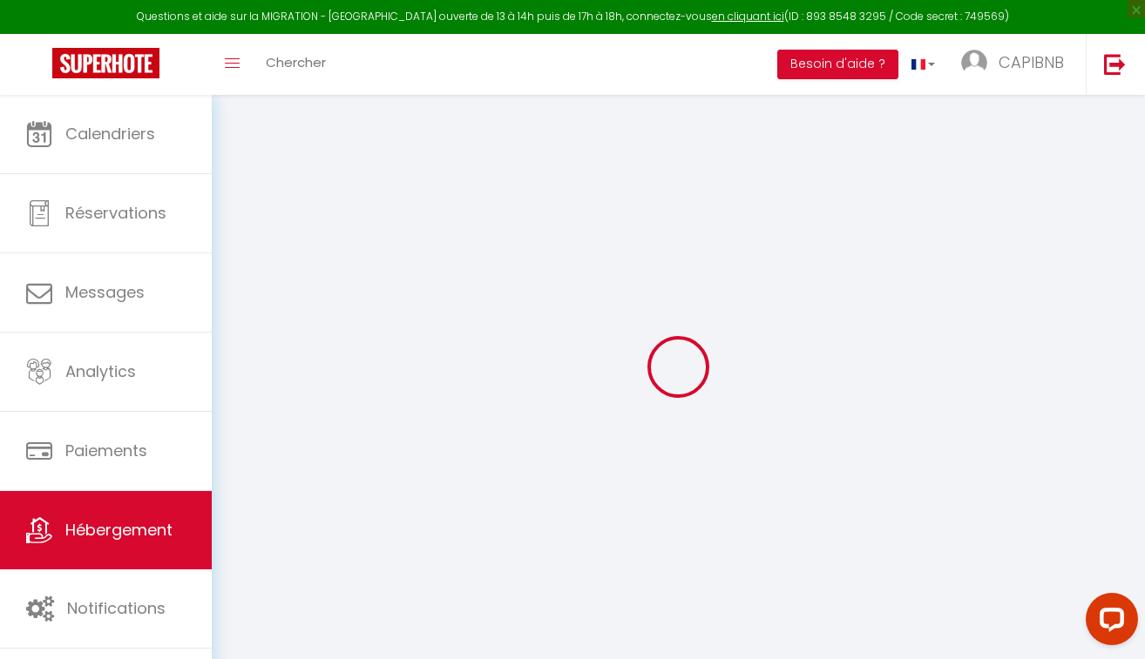
type input "Soulet"
select select "6"
select select "2"
type input "70"
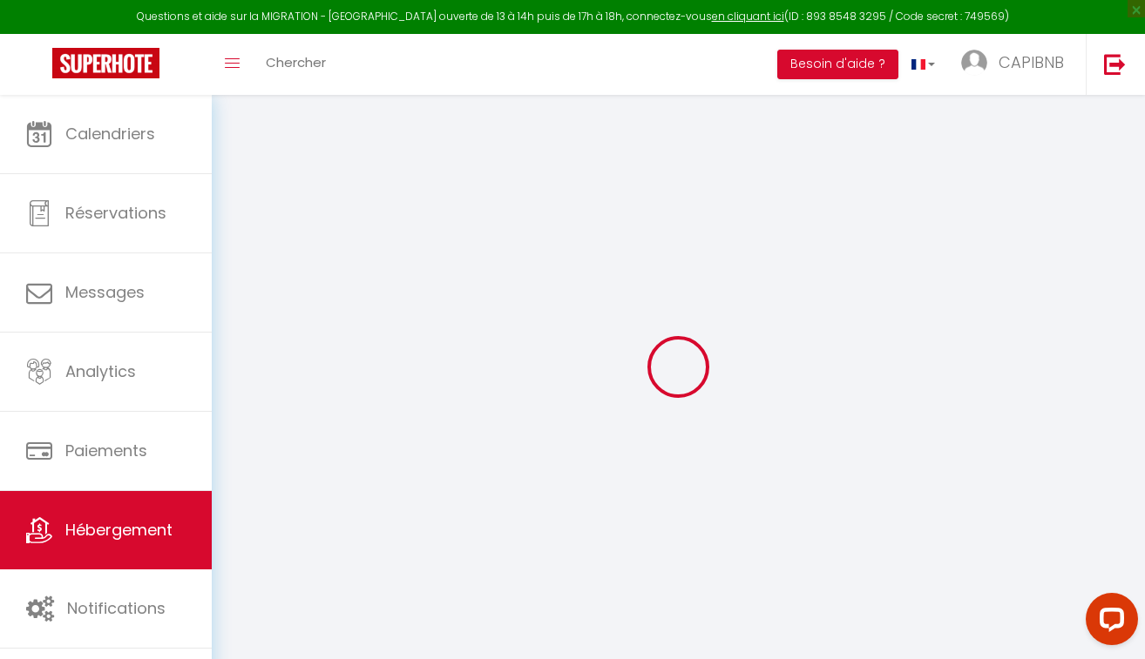
type input "40"
select select
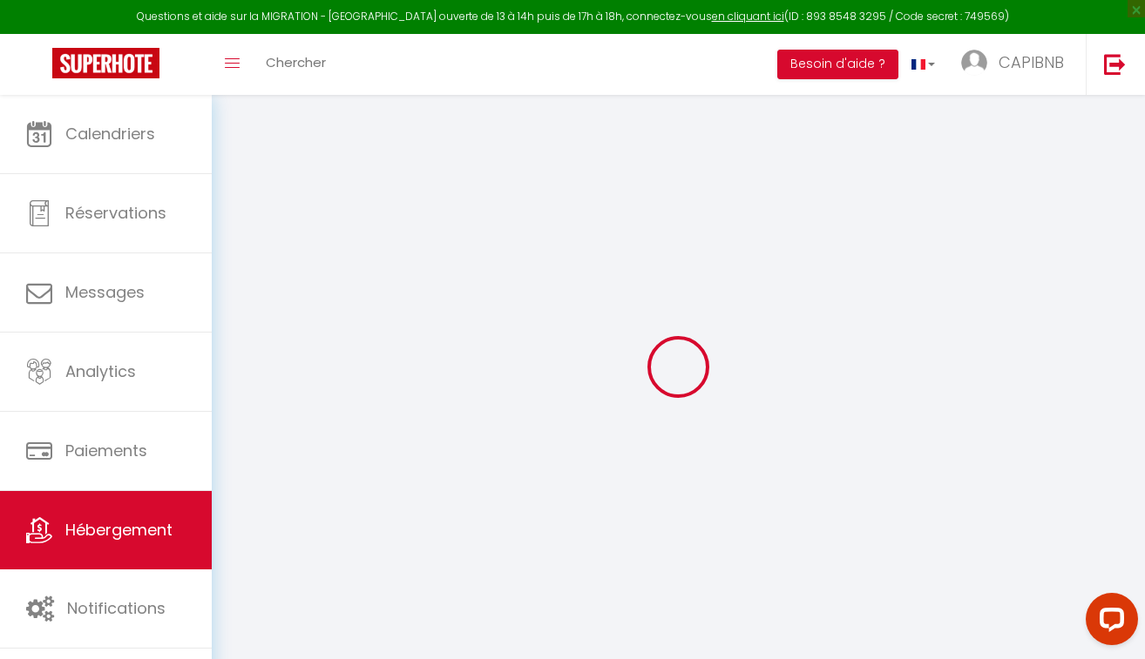
select select
type input "[STREET_ADDRESS]"
type input "31200"
type input "[GEOGRAPHIC_DATA]"
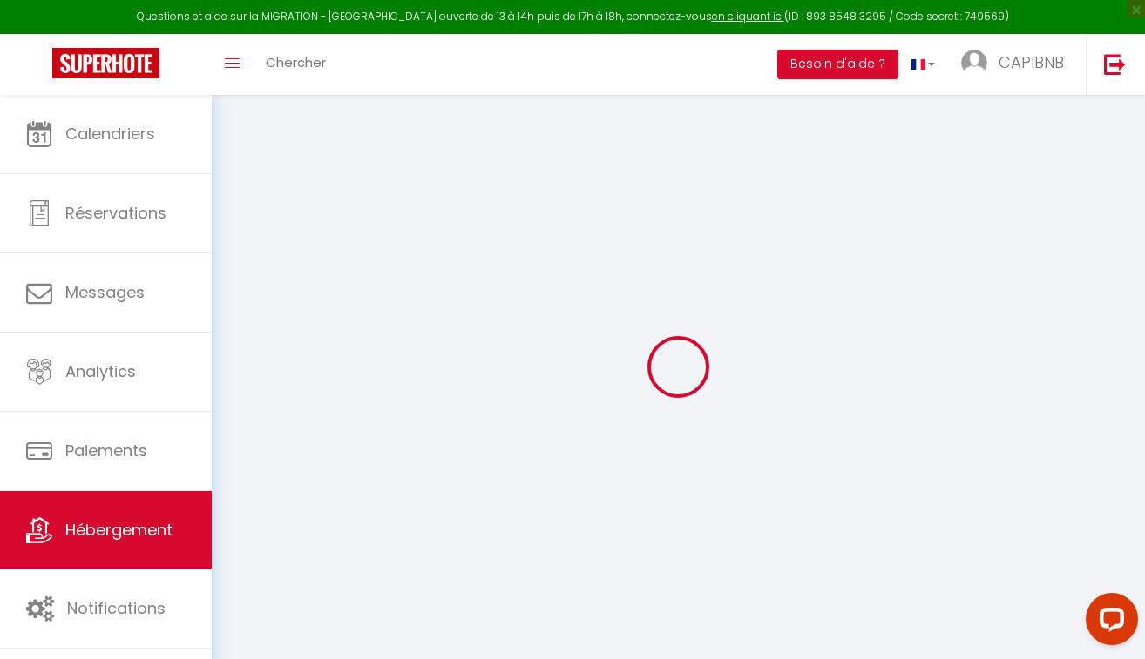
type input "[EMAIL_ADDRESS][DOMAIN_NAME]"
select select
checkbox input "false"
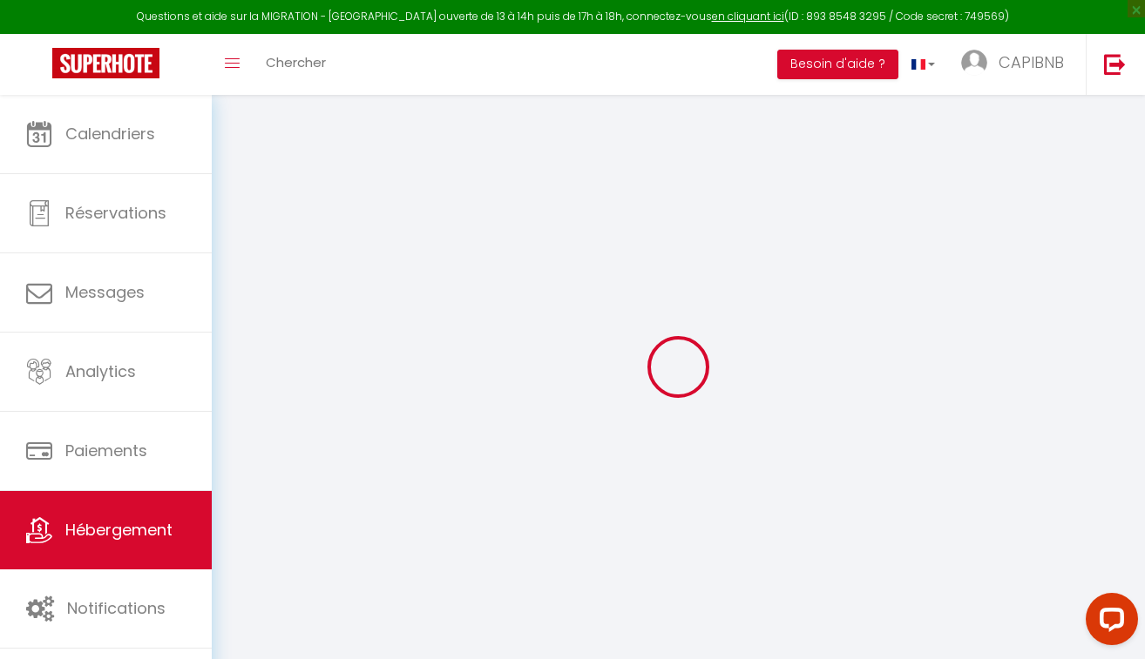
checkbox input "false"
type input "0"
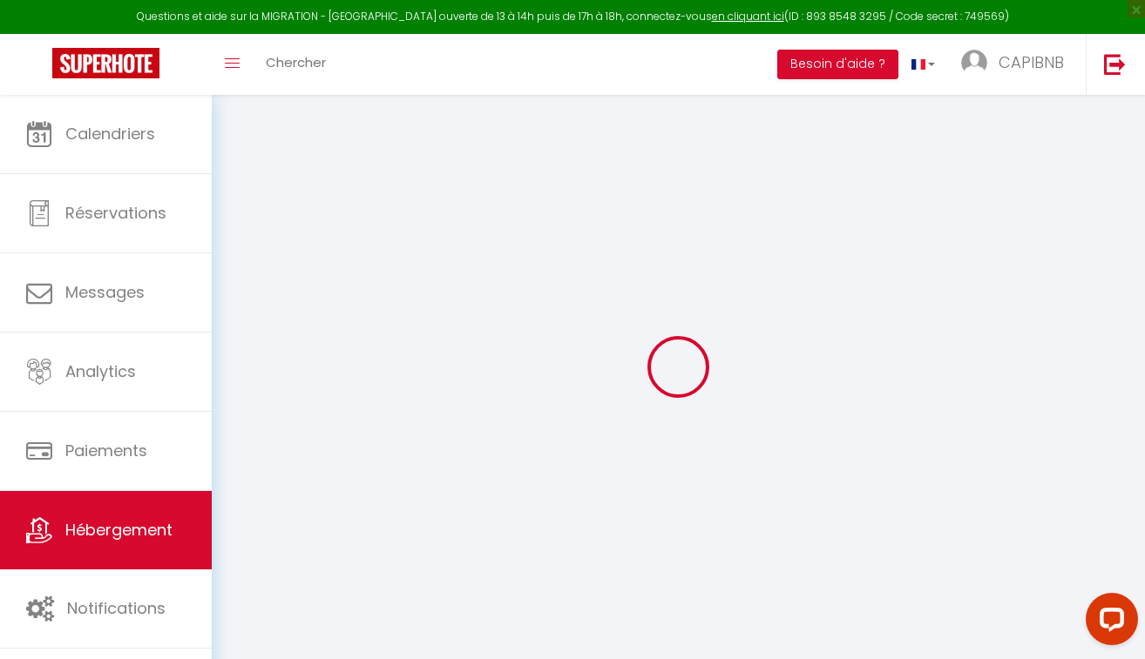
select select
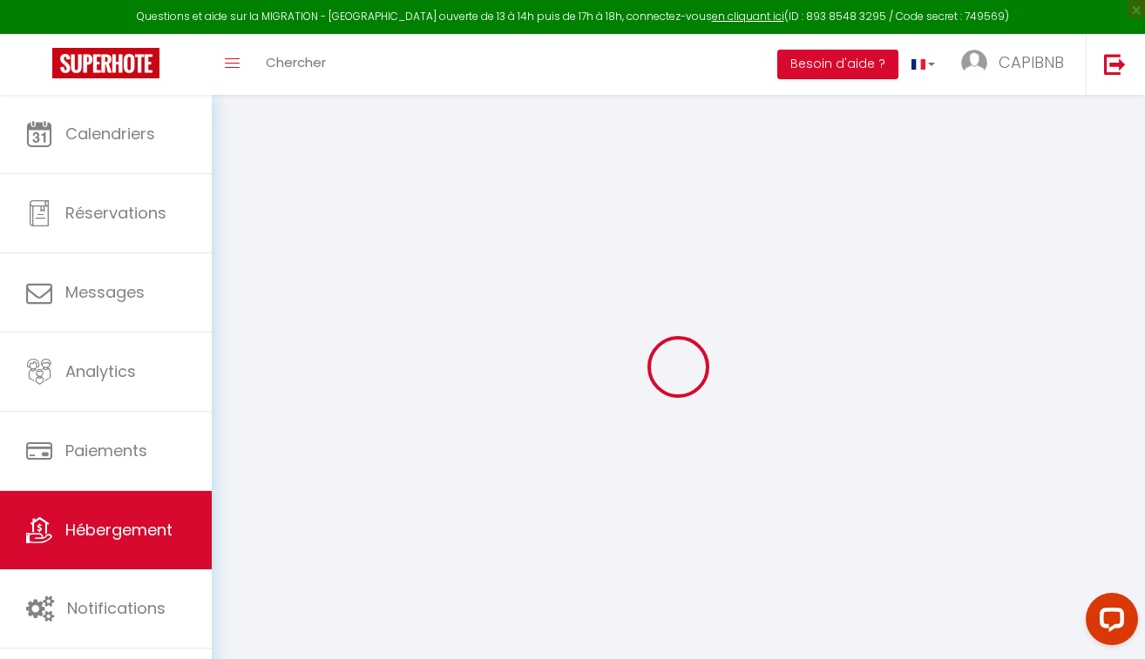
select select
checkbox input "false"
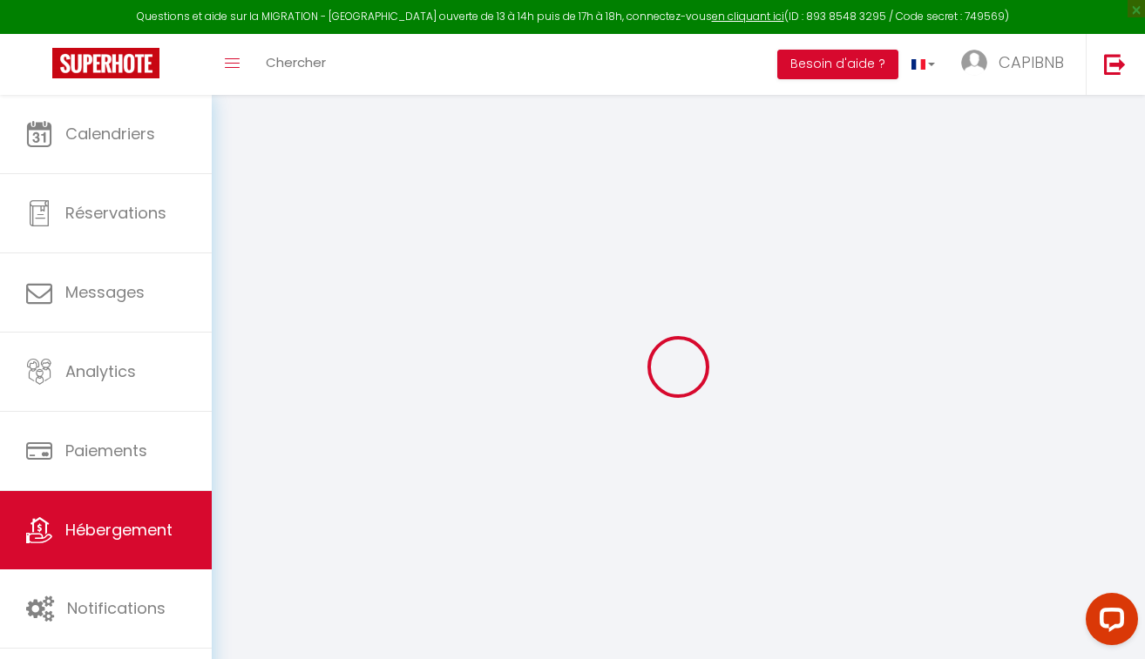
checkbox input "false"
select select
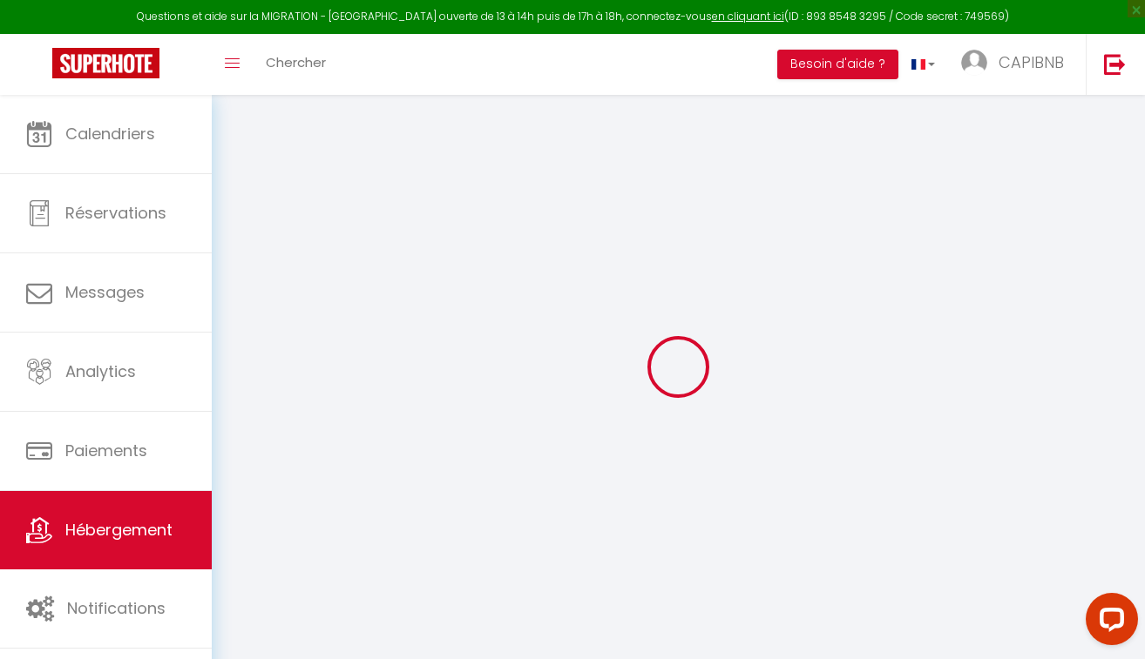
select select
checkbox input "false"
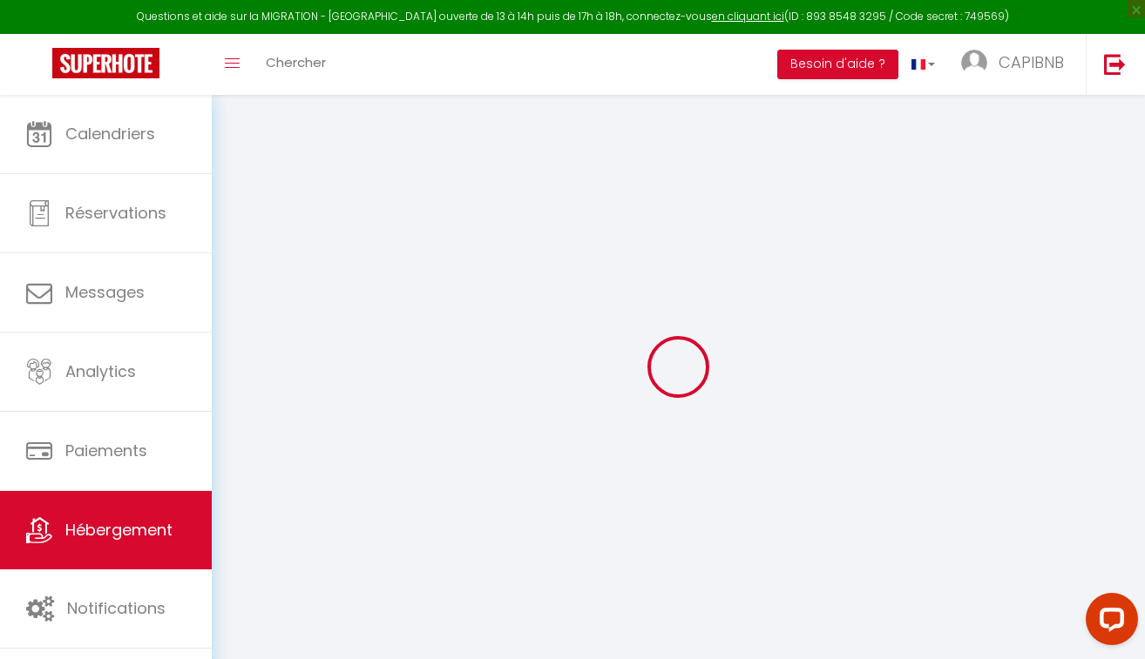
checkbox input "false"
select select
checkbox input "false"
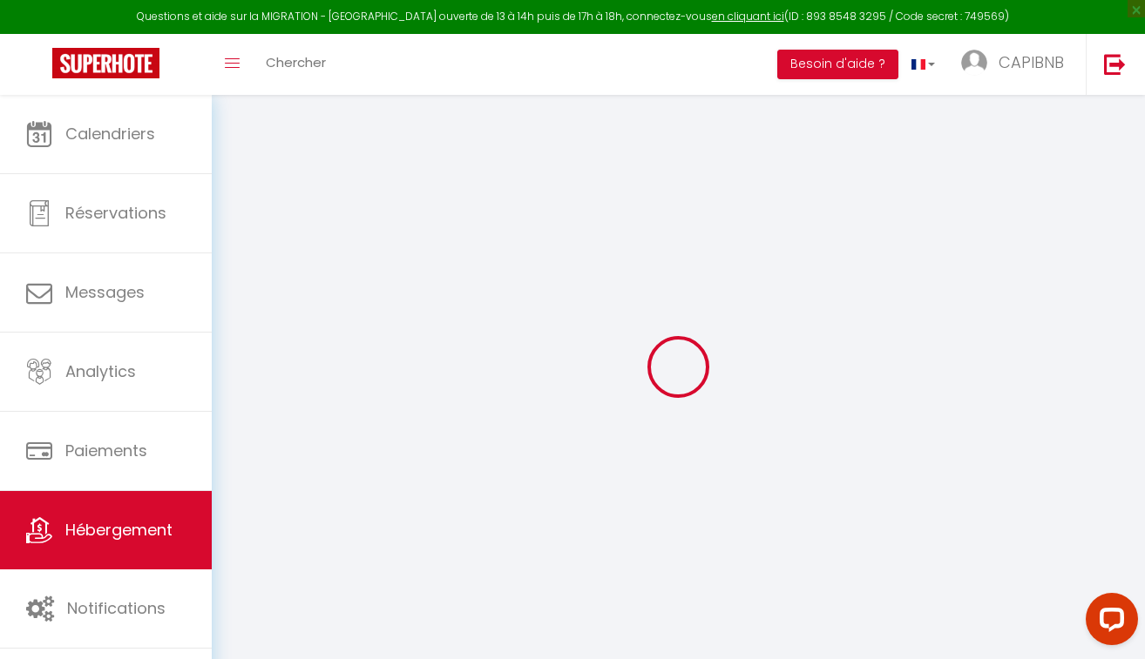
checkbox input "false"
select select "16:00"
select select "21:00"
select select "11:00"
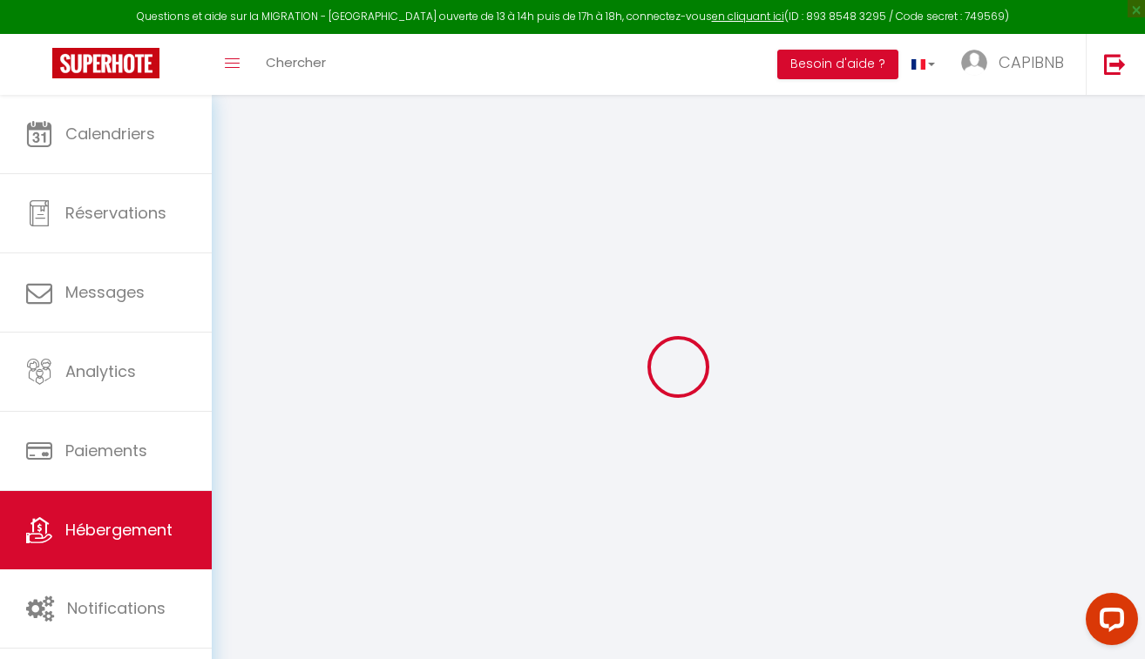
select select "30"
select select "120"
select select "20:00"
select select
checkbox input "false"
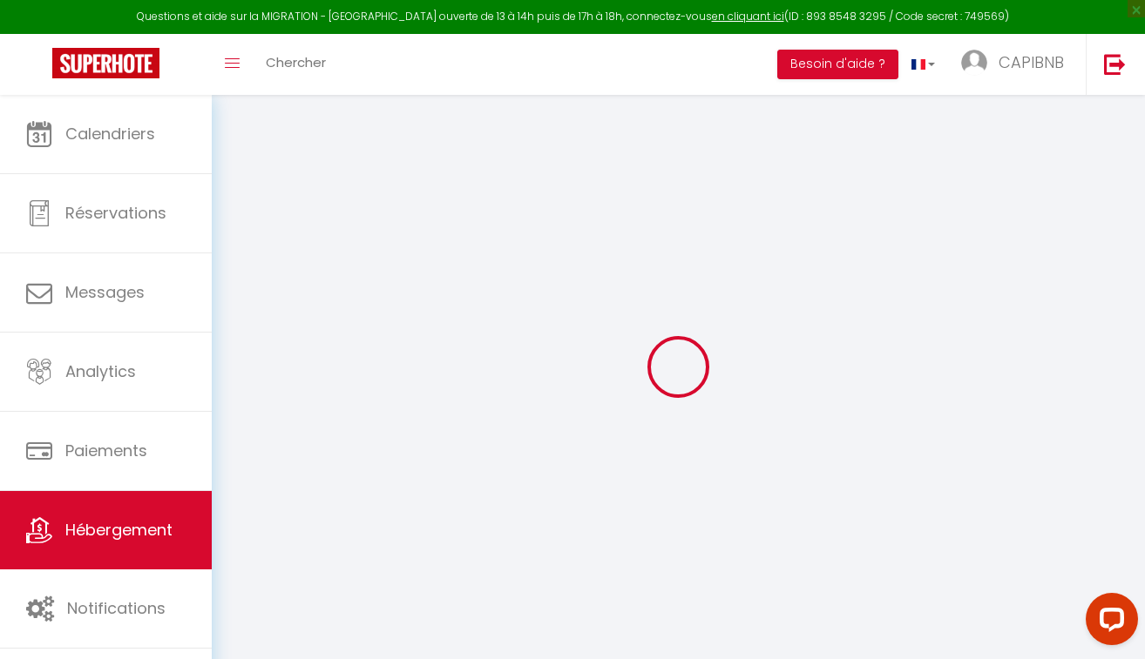
checkbox input "false"
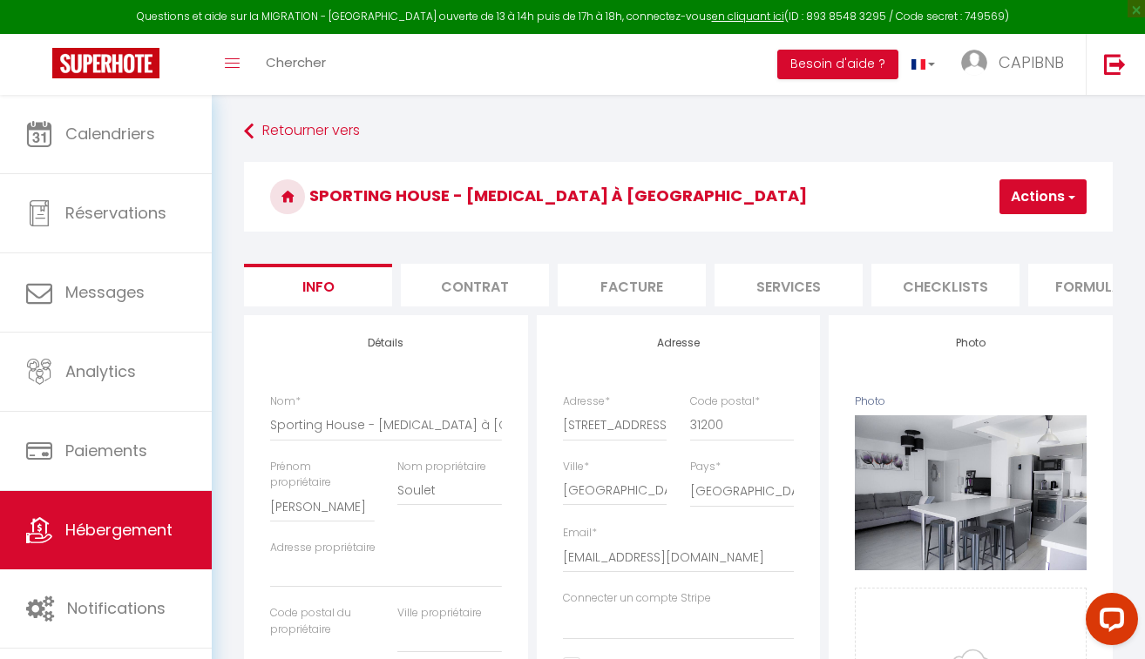
select select
checkbox input "false"
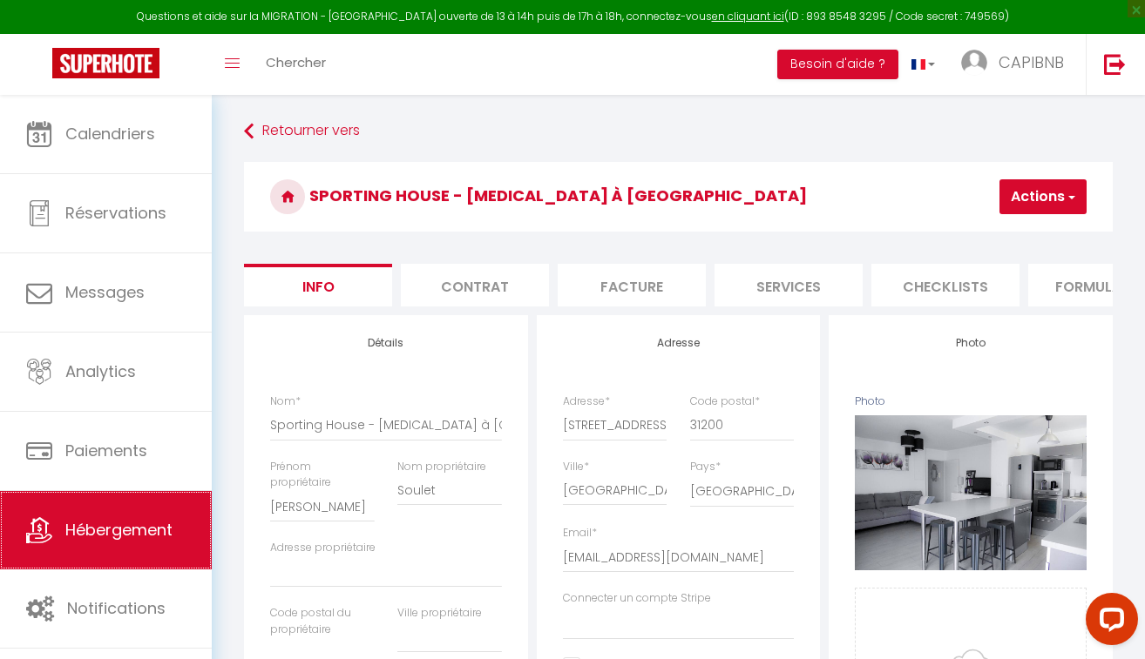
click at [161, 522] on span "Hébergement" at bounding box center [118, 530] width 107 height 22
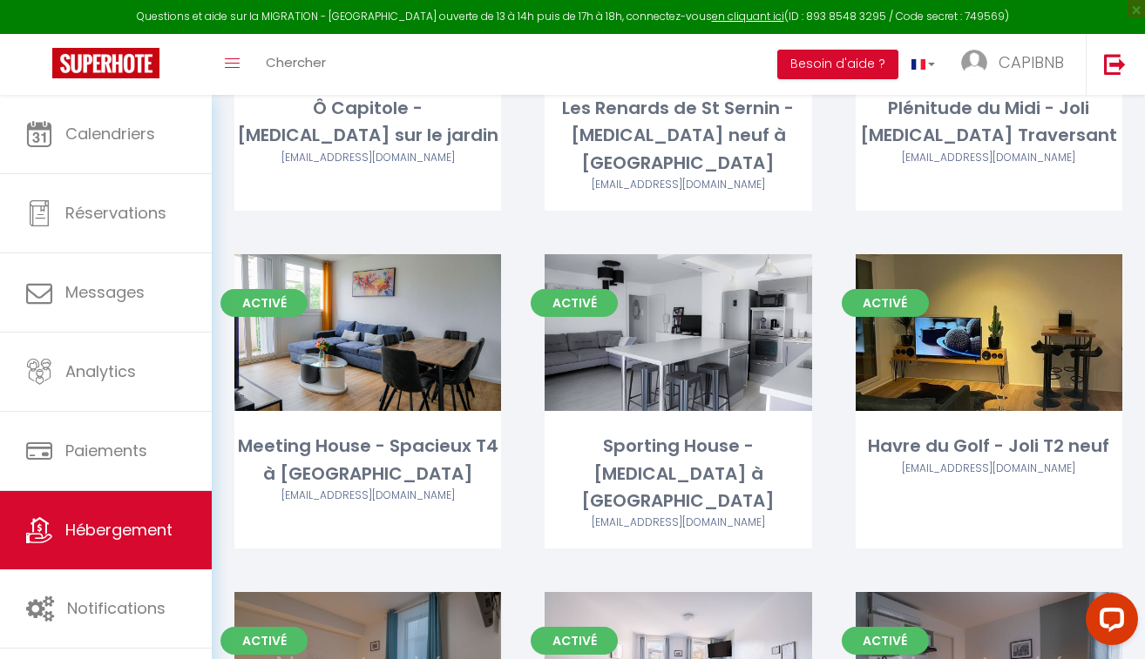
scroll to position [2187, 0]
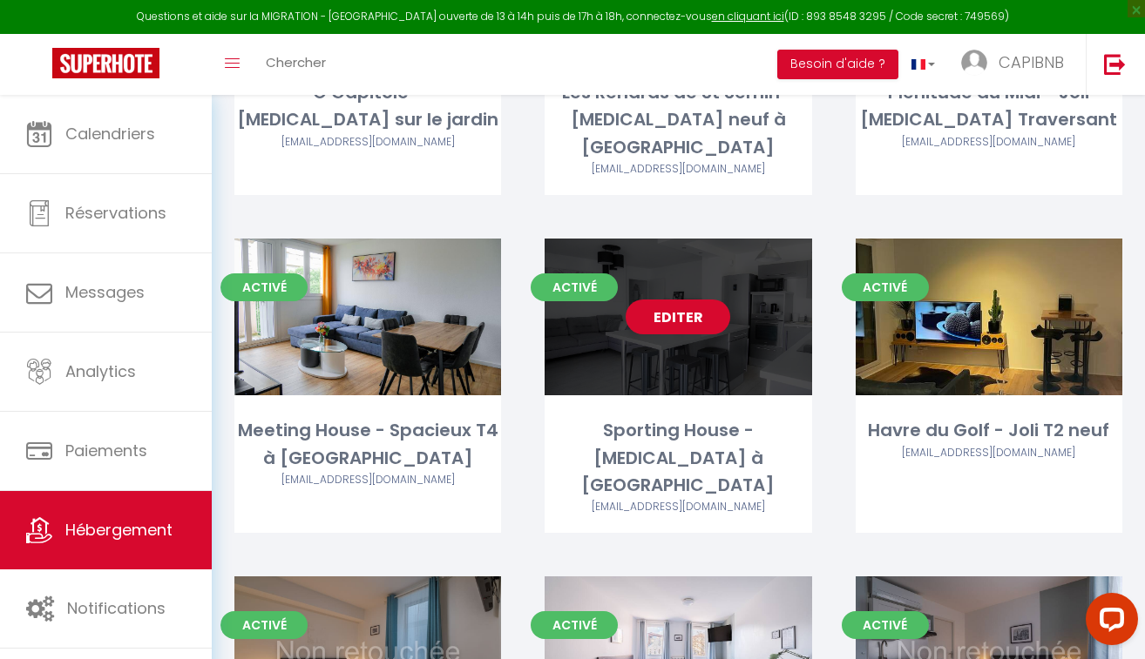
click at [672, 300] on link "Editer" at bounding box center [677, 317] width 105 height 35
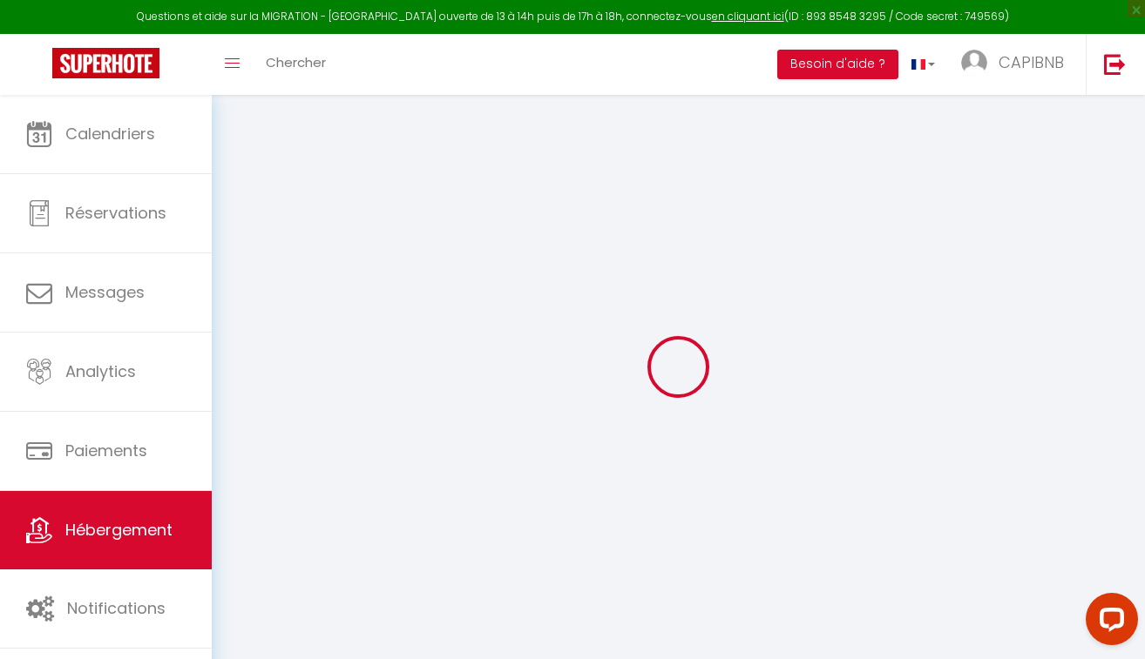
checkbox input "true"
checkbox input "false"
select select
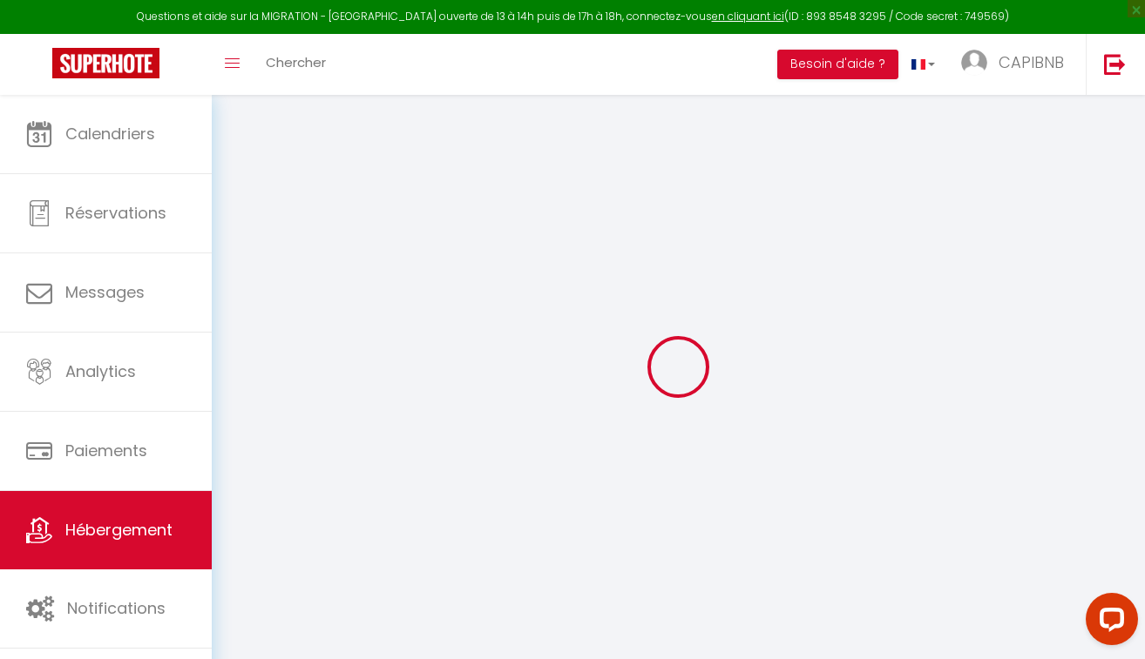
checkbox input "false"
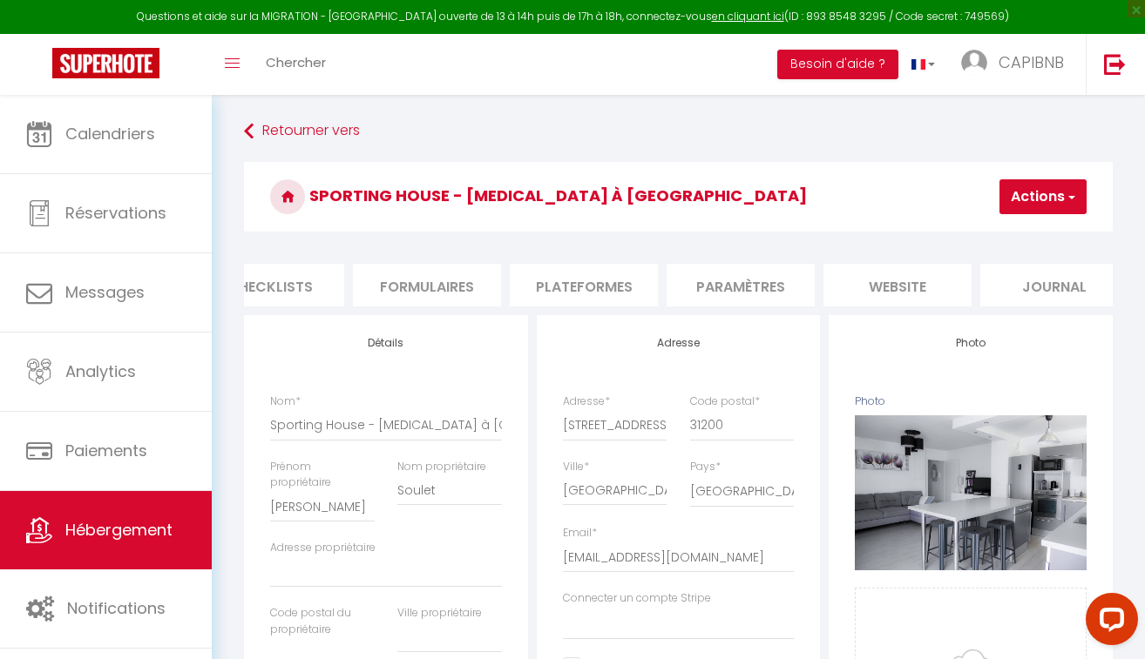
scroll to position [0, 699]
click at [746, 274] on li "Paramètres" at bounding box center [716, 285] width 148 height 43
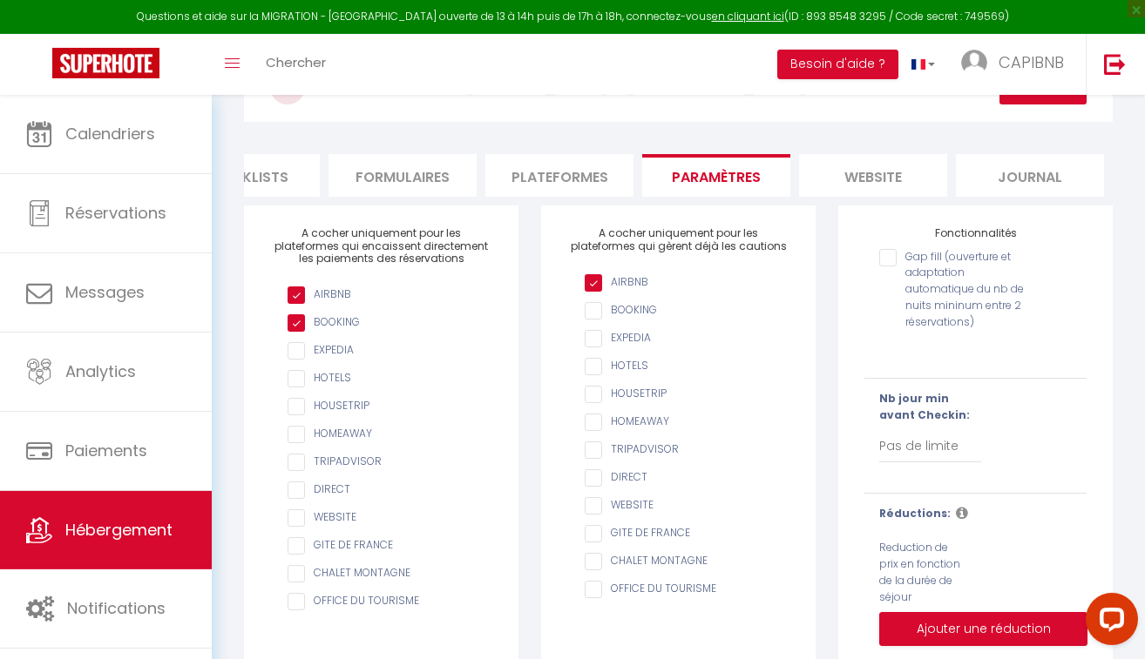
scroll to position [100, 0]
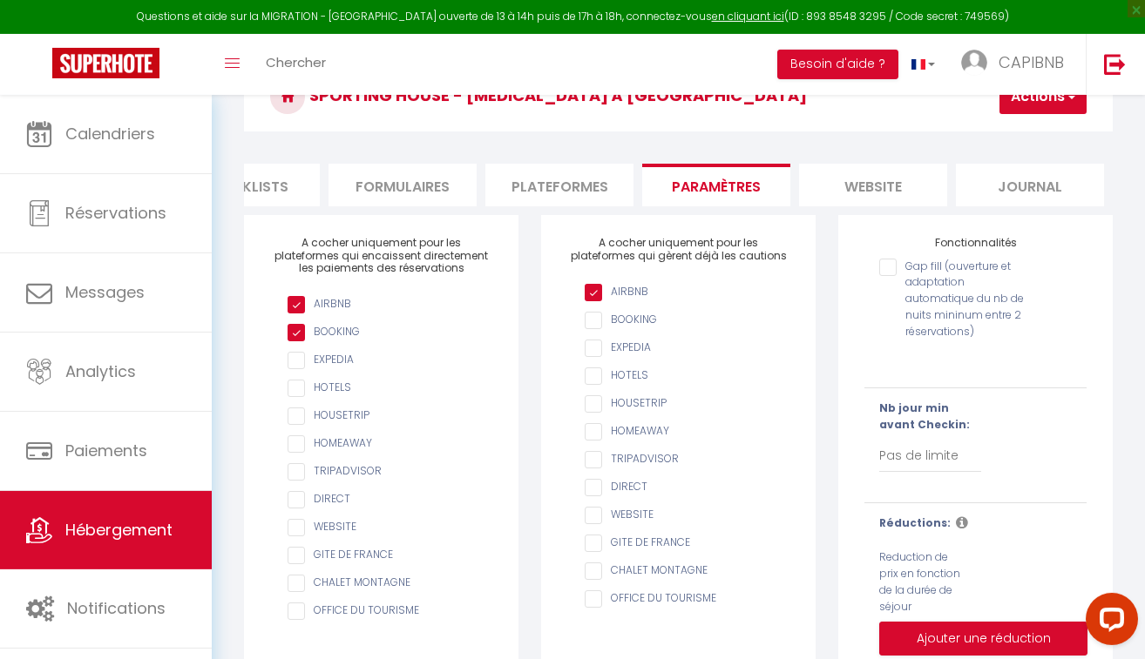
click at [584, 189] on li "Plateformes" at bounding box center [559, 185] width 148 height 43
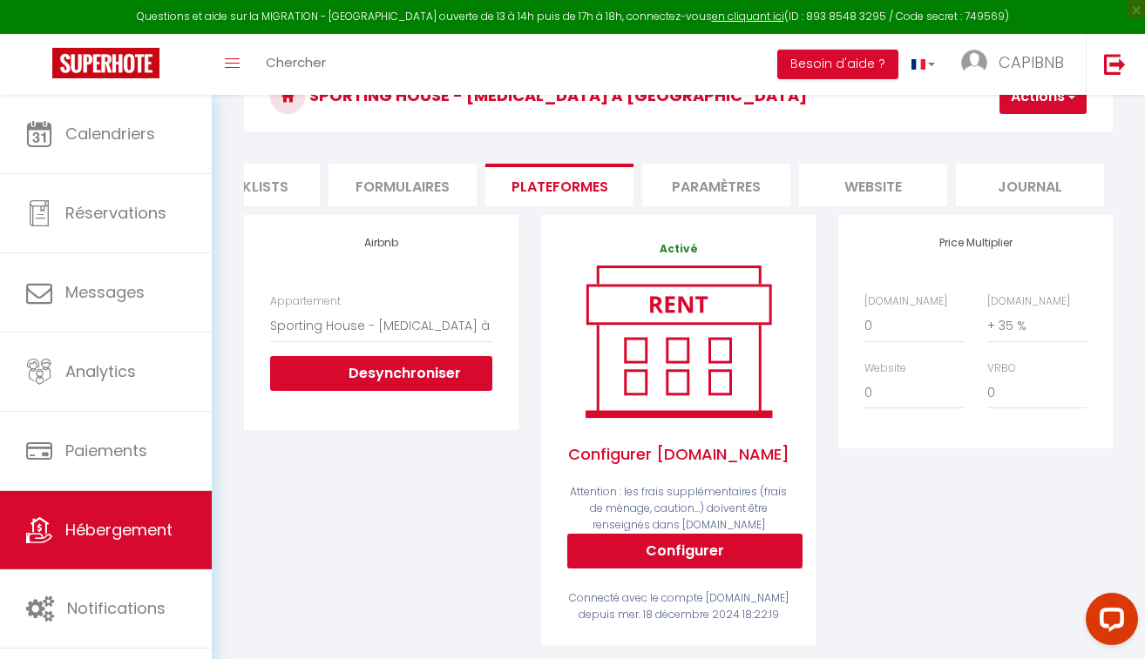
click at [431, 186] on li "Formulaires" at bounding box center [402, 185] width 148 height 43
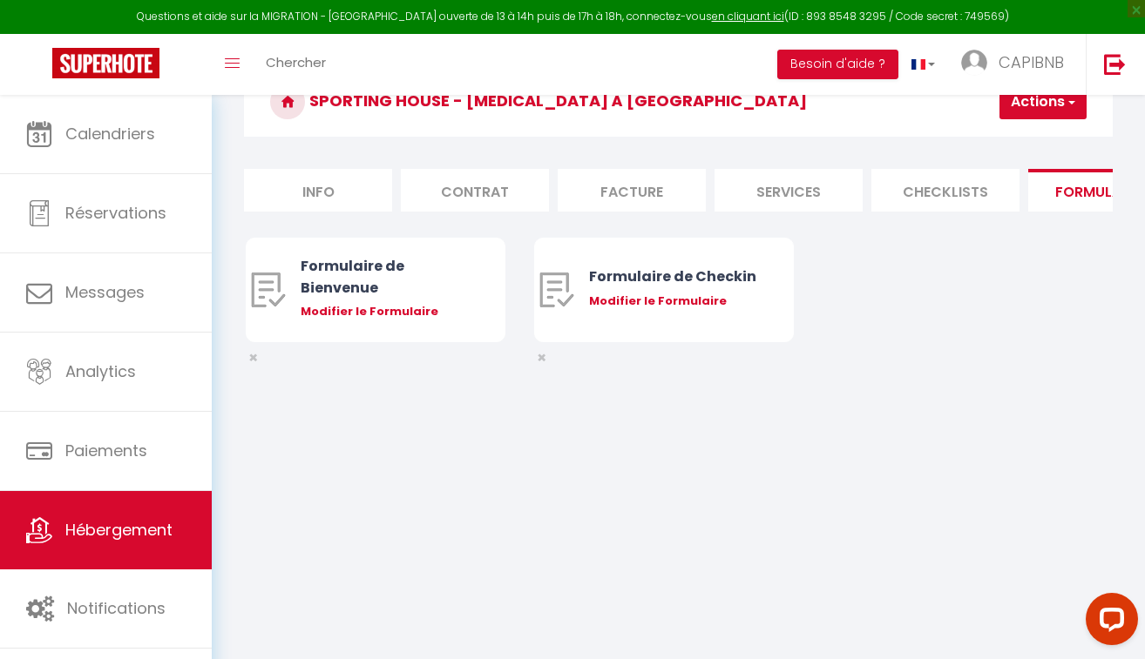
click at [769, 186] on li "Services" at bounding box center [788, 190] width 148 height 43
select select
checkbox input "false"
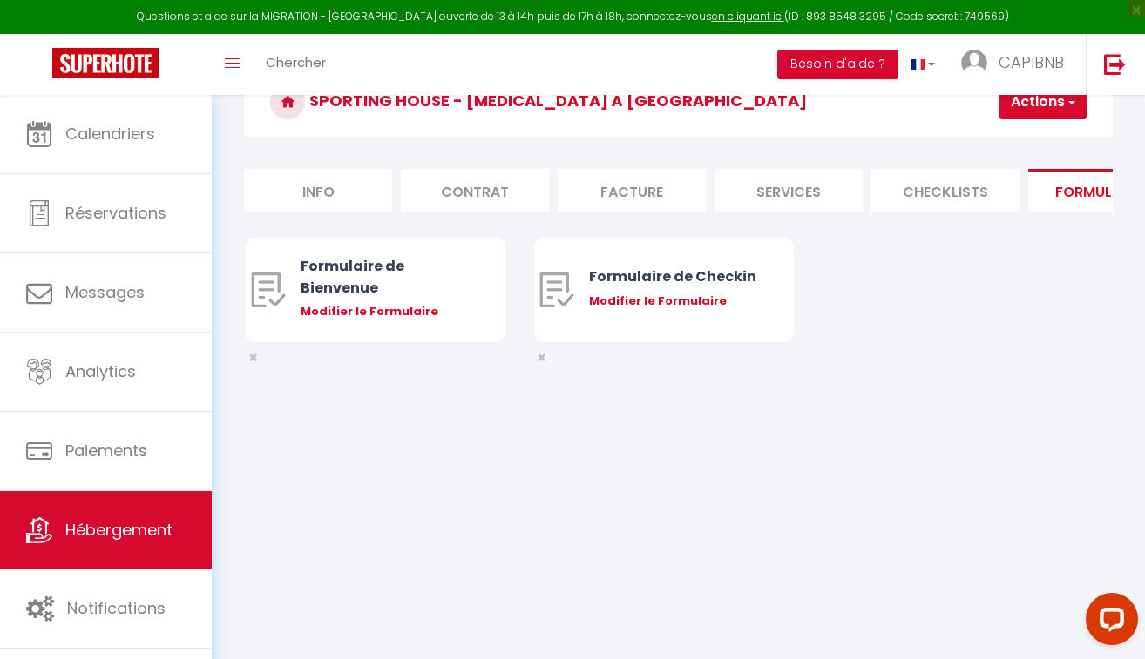
checkbox input "false"
select select
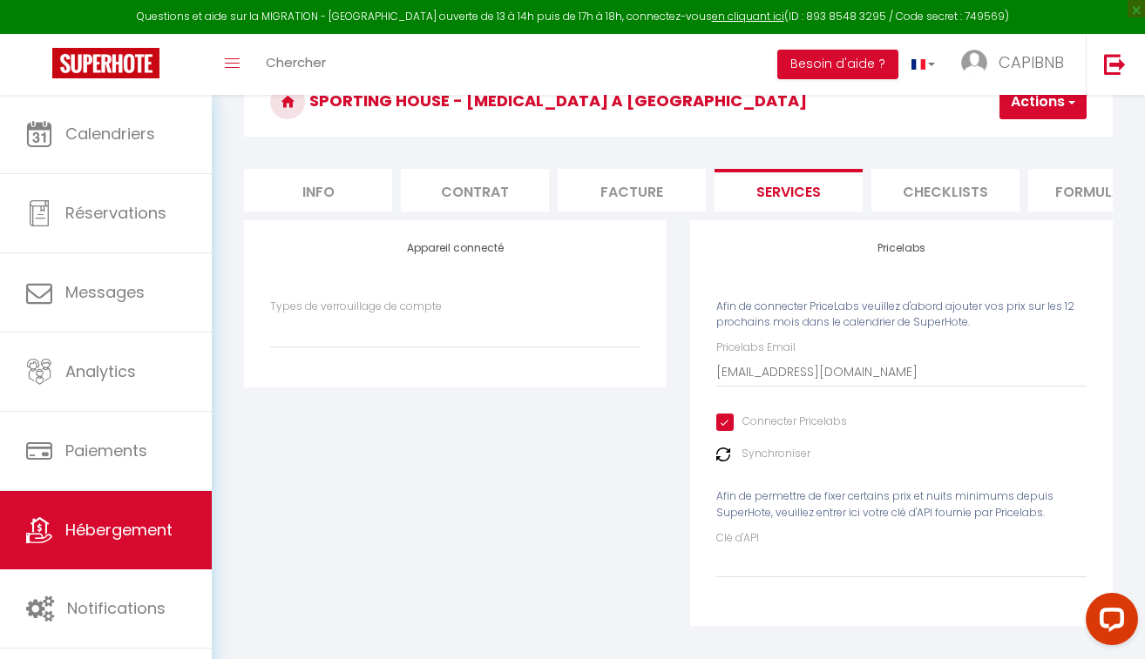
click at [425, 183] on li "Contrat" at bounding box center [475, 190] width 148 height 43
select select
checkbox input "false"
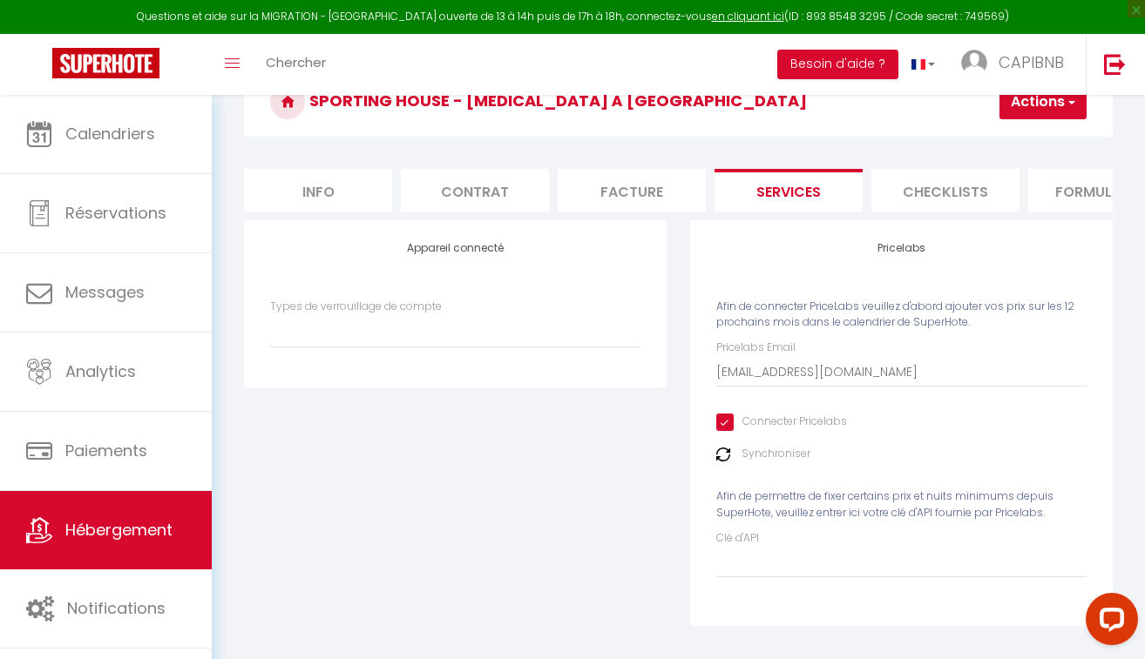
checkbox input "false"
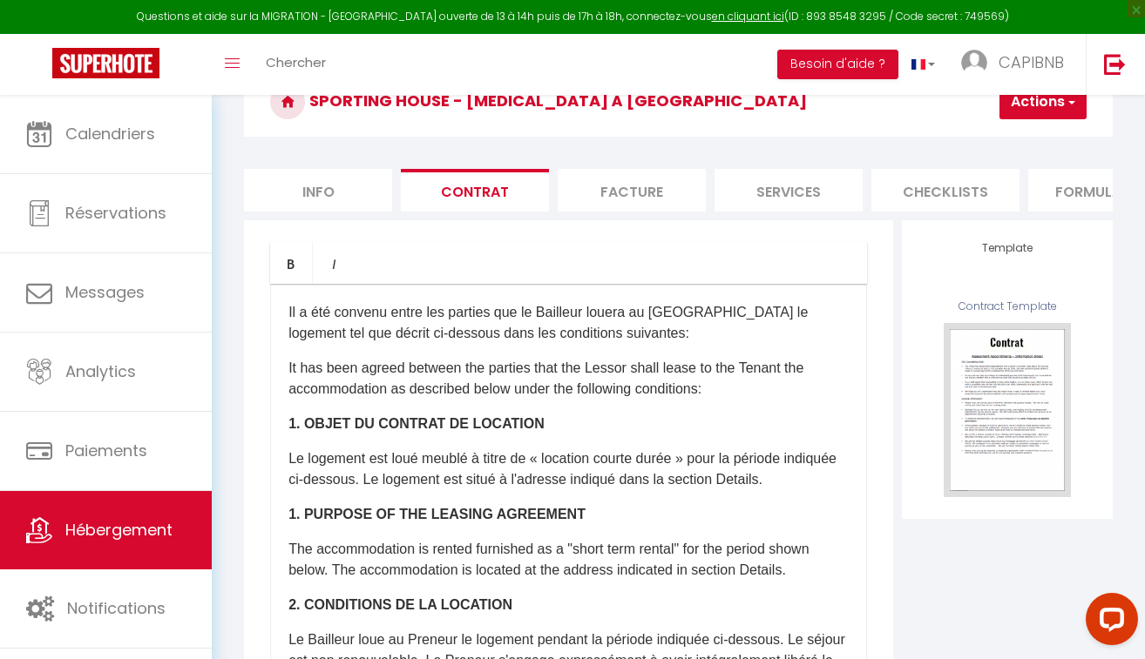
click at [307, 185] on li "Info" at bounding box center [318, 190] width 148 height 43
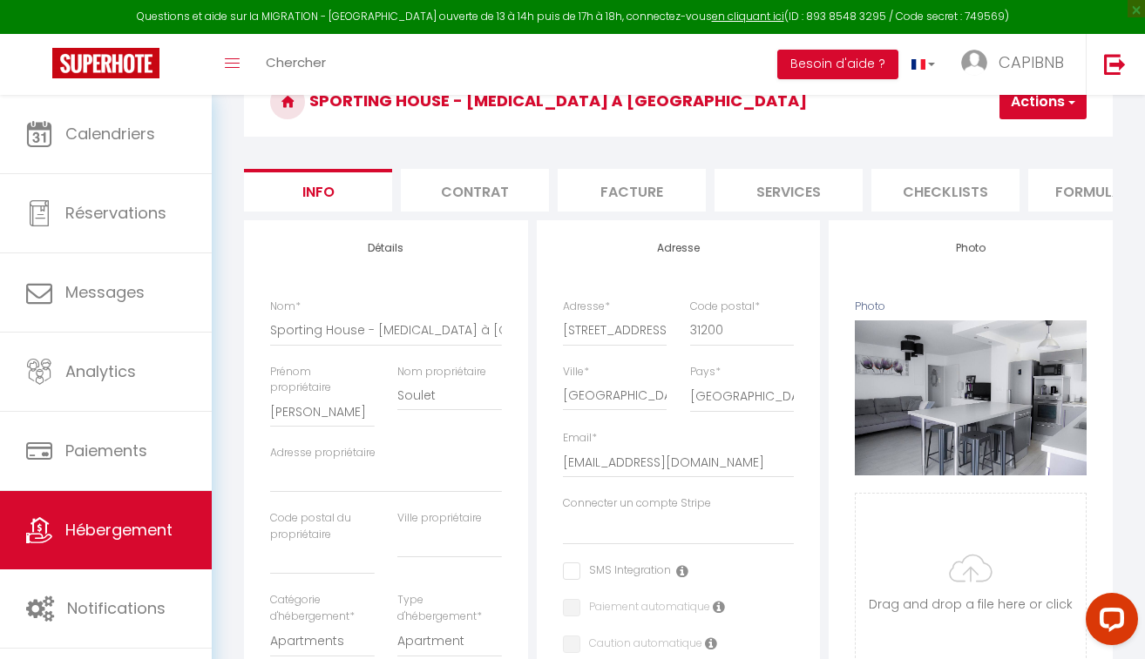
select select
checkbox input "false"
